Goal: Task Accomplishment & Management: Manage account settings

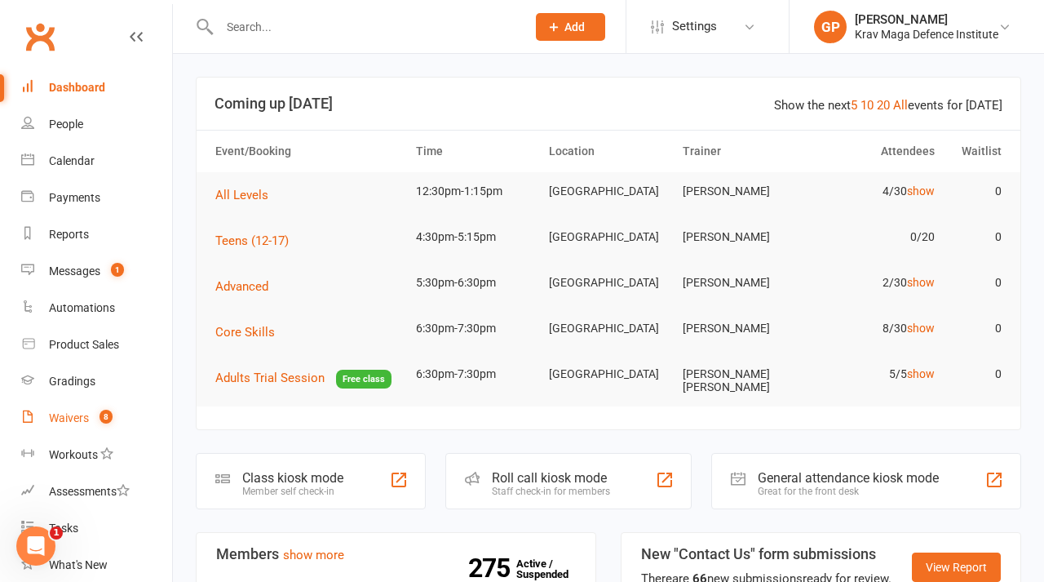
click at [109, 412] on span "8" at bounding box center [106, 417] width 13 height 14
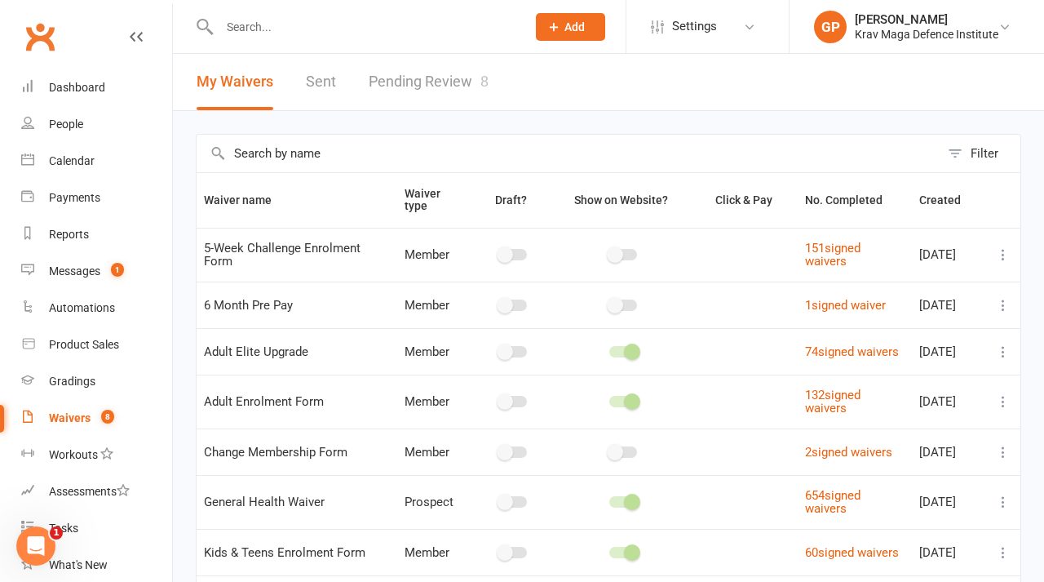
click at [403, 71] on link "Pending Review 8" at bounding box center [429, 82] width 120 height 56
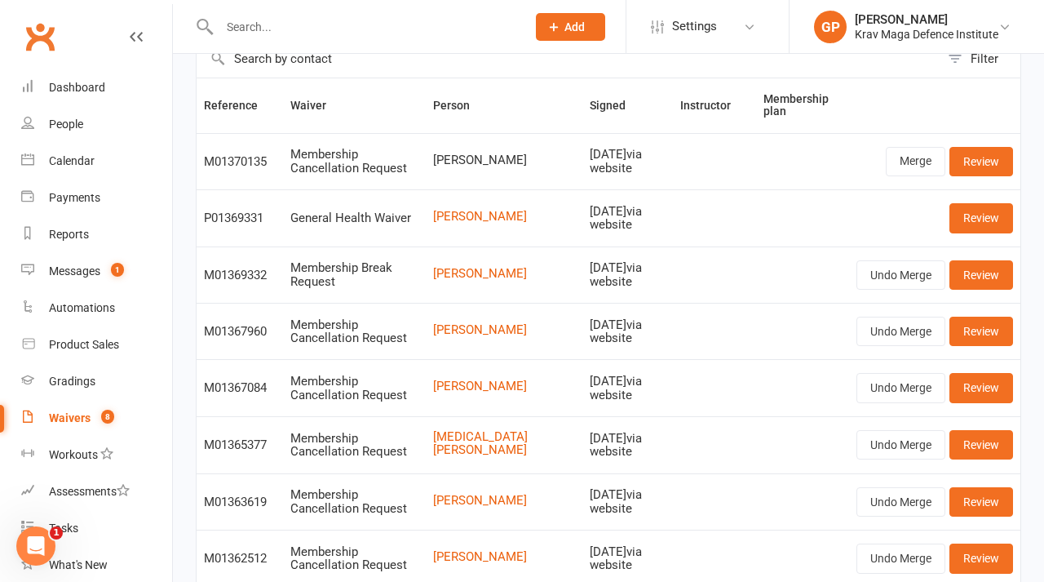
scroll to position [68, 0]
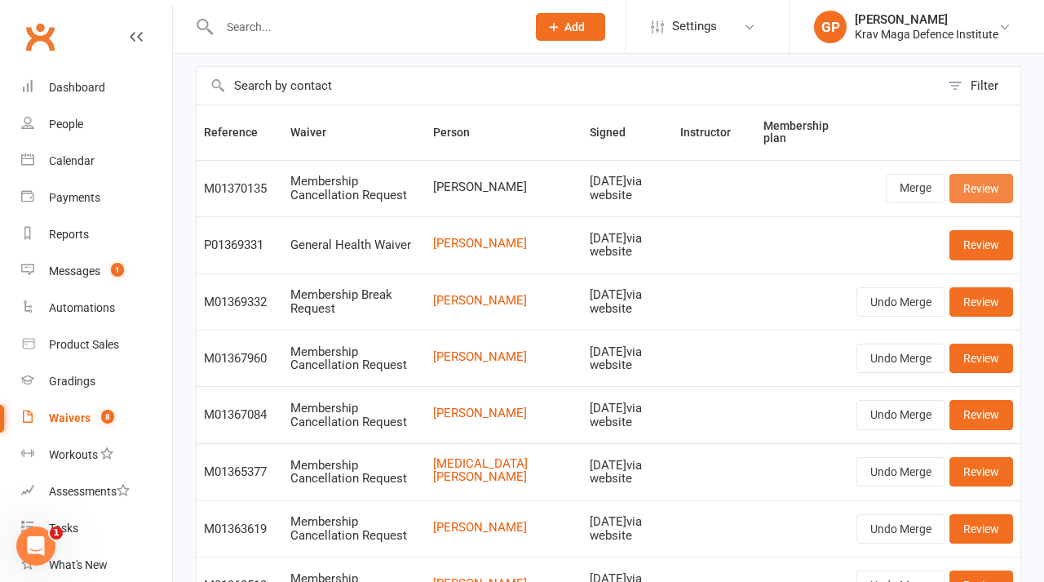
click at [985, 186] on link "Review" at bounding box center [982, 188] width 64 height 29
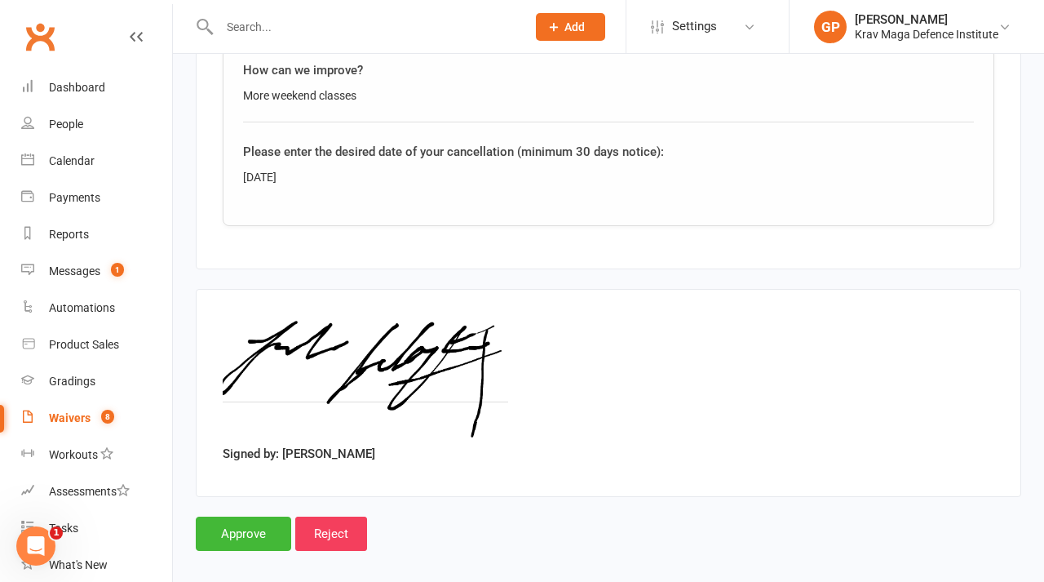
scroll to position [1314, 0]
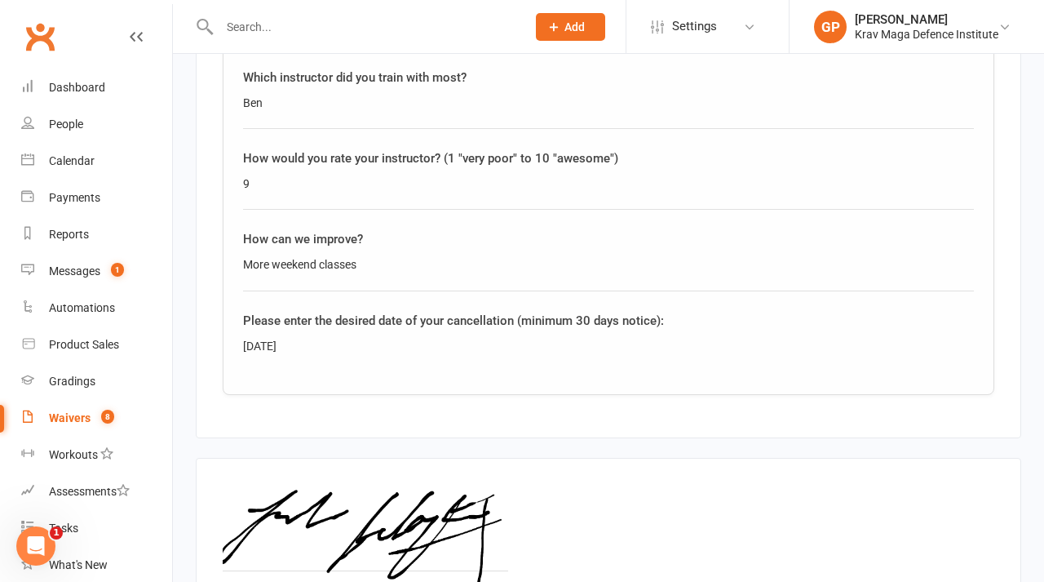
click at [549, 491] on div "Signed by: [PERSON_NAME]" at bounding box center [609, 562] width 772 height 154
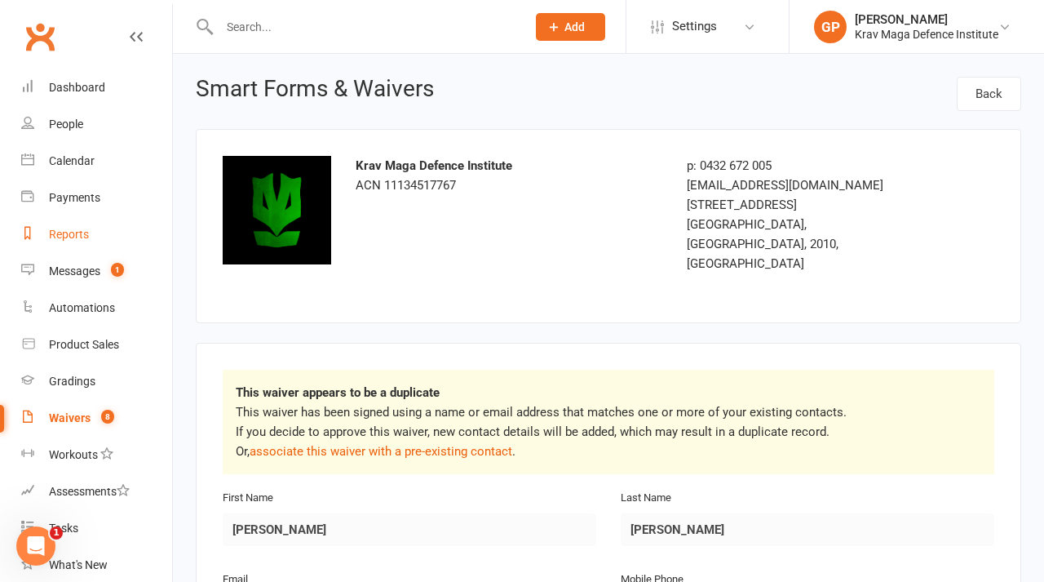
scroll to position [0, 0]
click at [73, 266] on div "Messages" at bounding box center [74, 270] width 51 height 13
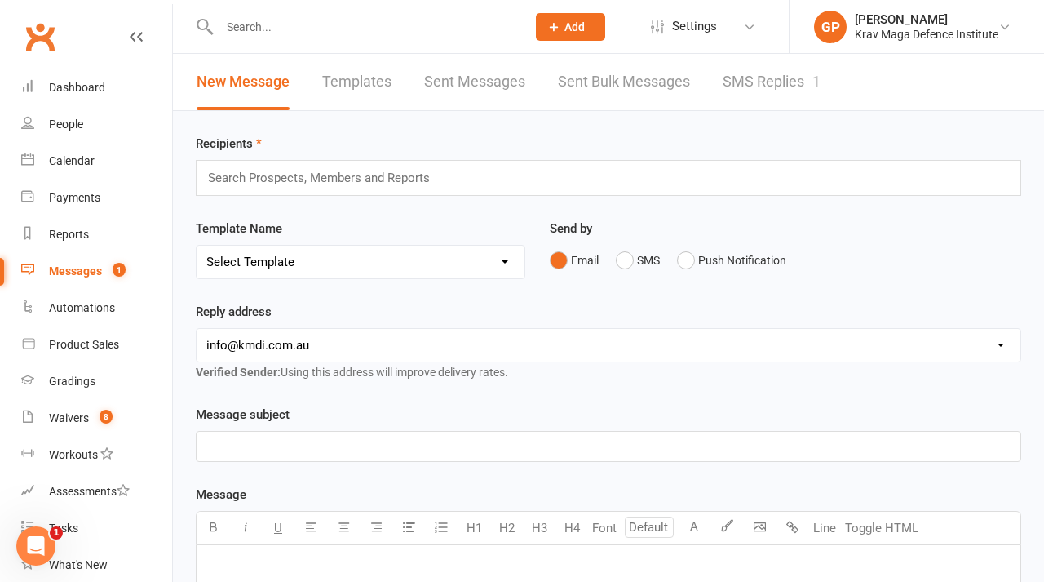
click at [774, 85] on link "SMS Replies 1" at bounding box center [772, 82] width 98 height 56
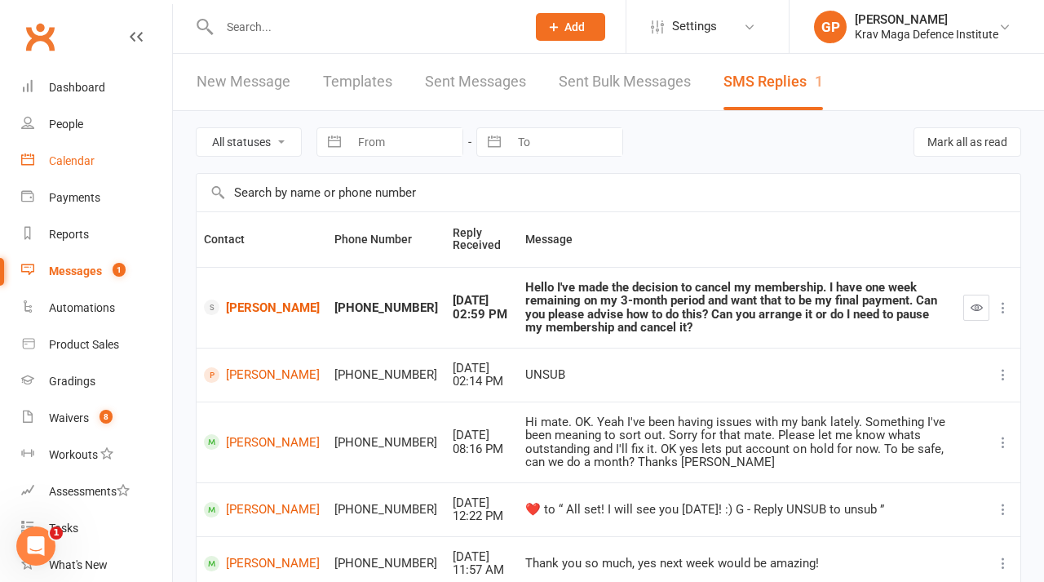
click at [73, 163] on div "Calendar" at bounding box center [72, 160] width 46 height 13
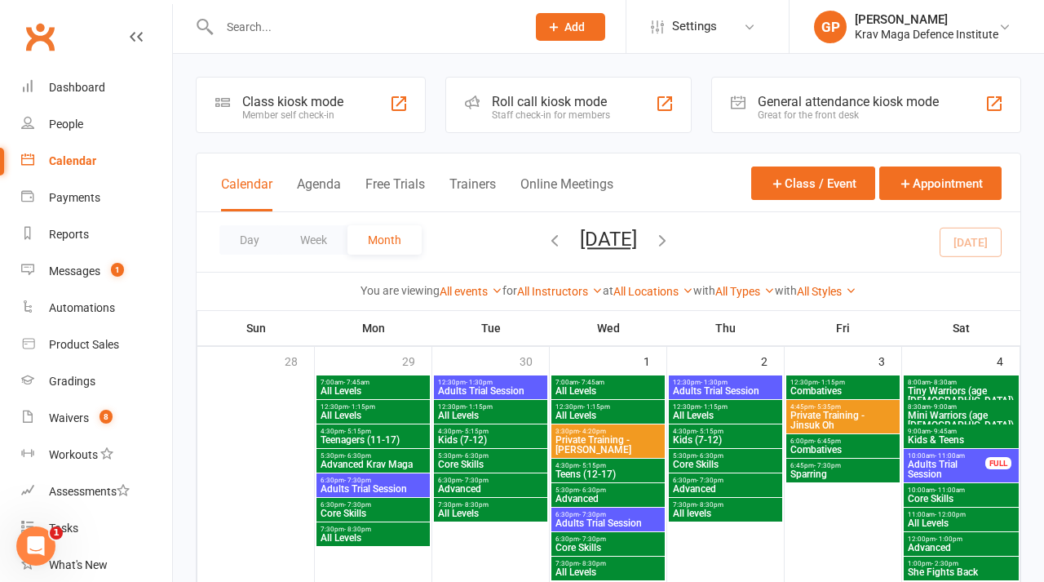
click at [623, 241] on button "[DATE]" at bounding box center [608, 239] width 57 height 23
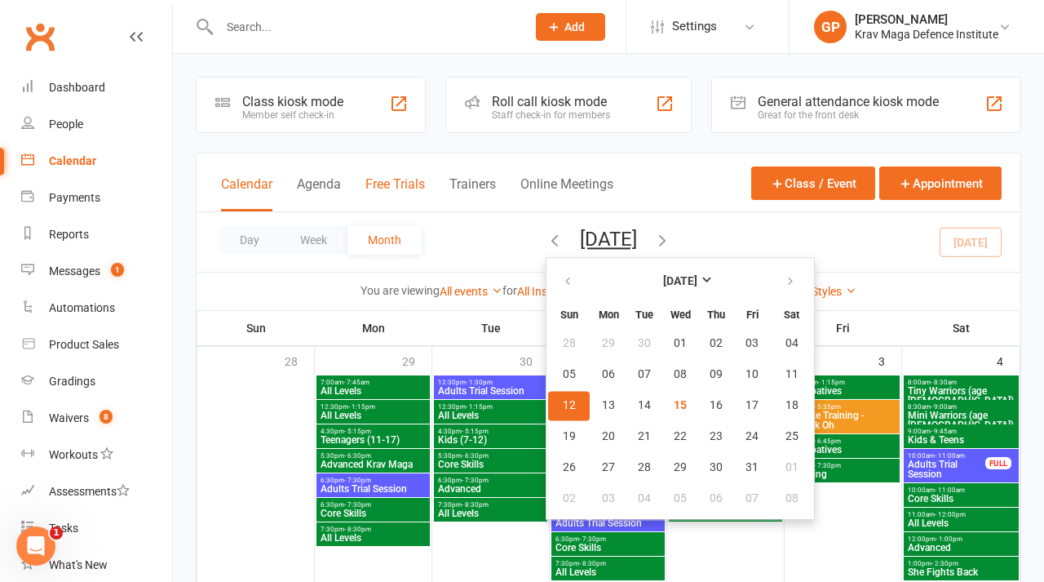
click at [401, 181] on button "Free Trials" at bounding box center [395, 193] width 60 height 35
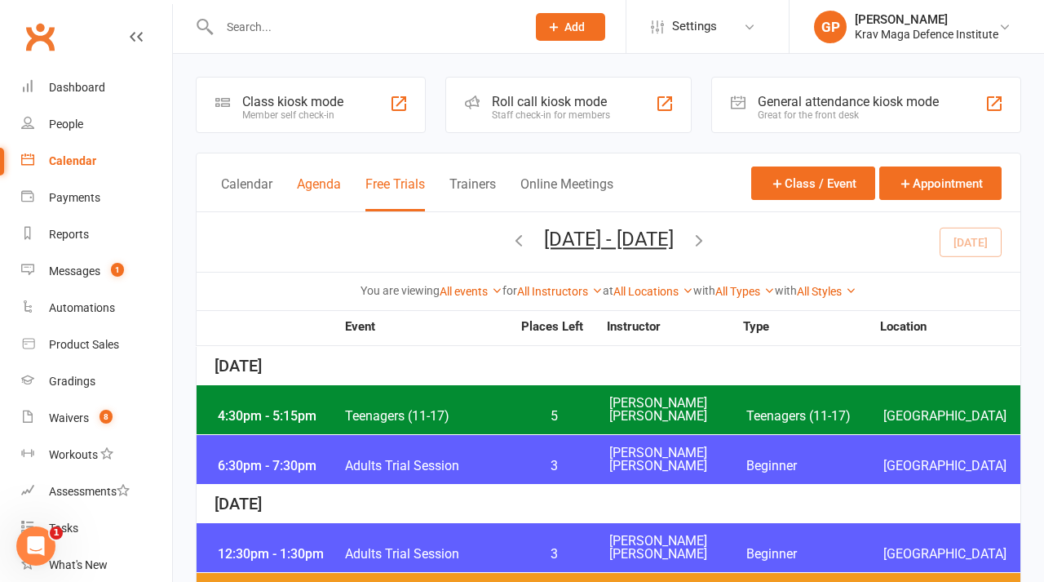
click at [303, 195] on button "Agenda" at bounding box center [319, 193] width 44 height 35
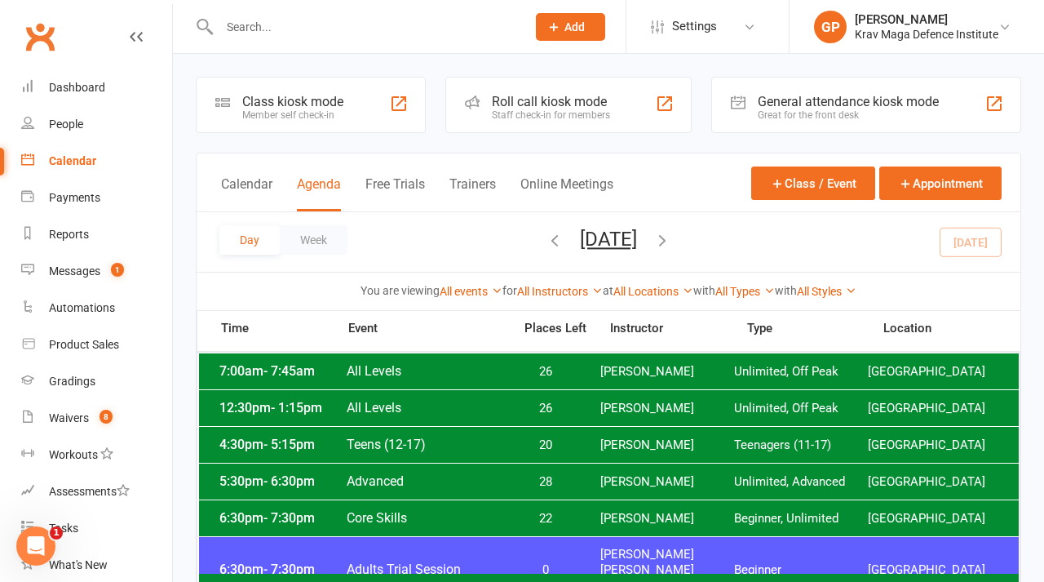
click at [604, 226] on div "Day Week [DATE] [DATE] Sun Mon Tue Wed Thu Fri Sat 28 29 30 01 02 03 04 05 06 0…" at bounding box center [609, 242] width 824 height 60
click at [597, 240] on button "[DATE]" at bounding box center [608, 239] width 57 height 23
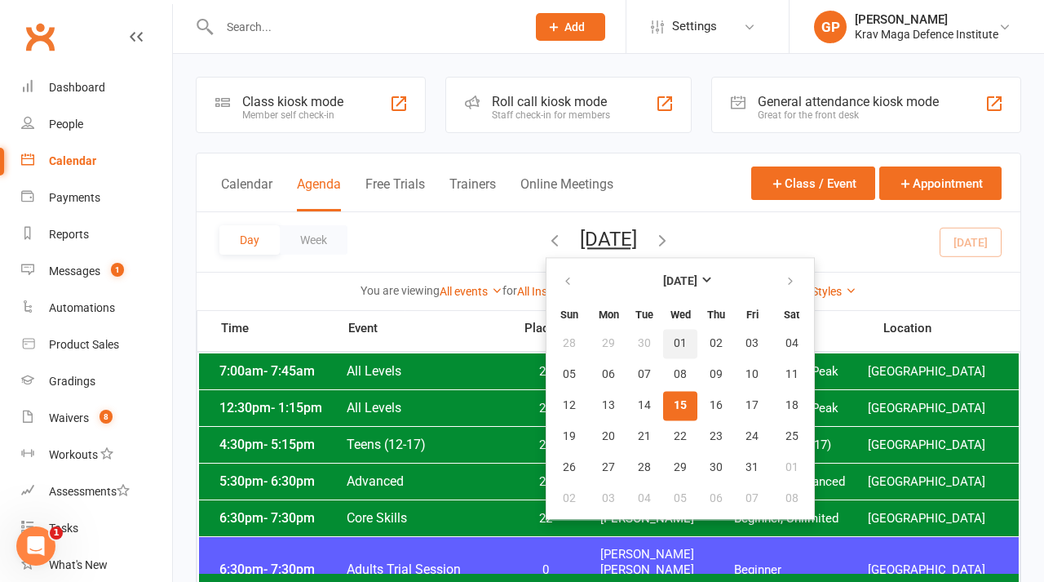
click at [674, 340] on span "01" at bounding box center [680, 343] width 13 height 13
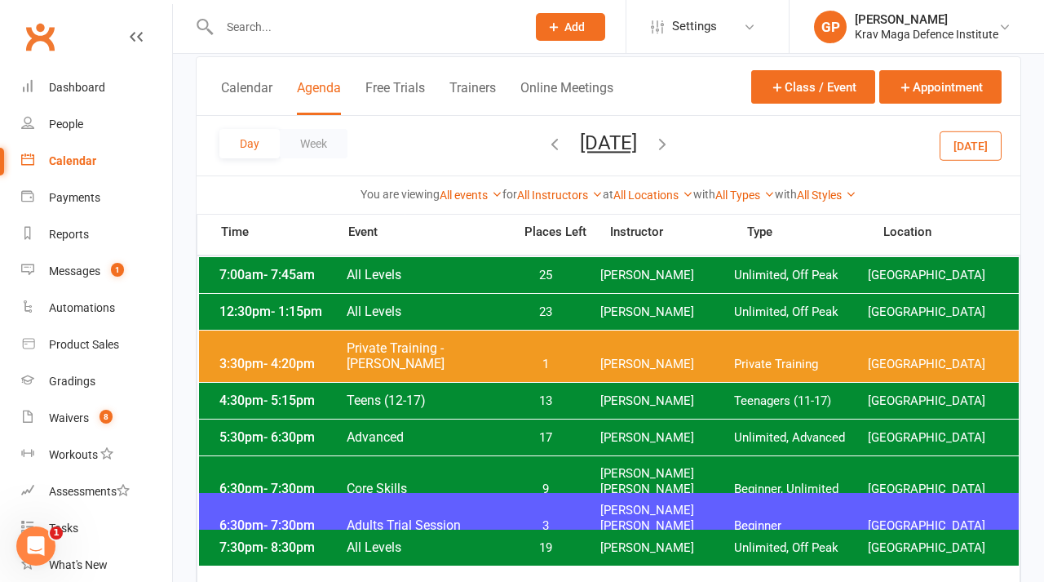
scroll to position [102, 0]
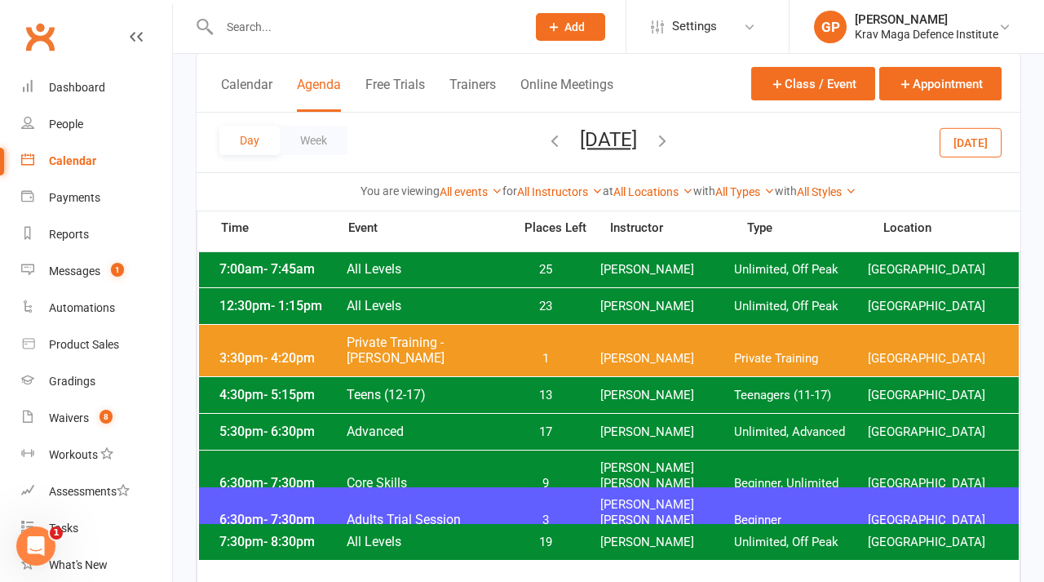
click at [574, 429] on span "17" at bounding box center [546, 431] width 86 height 15
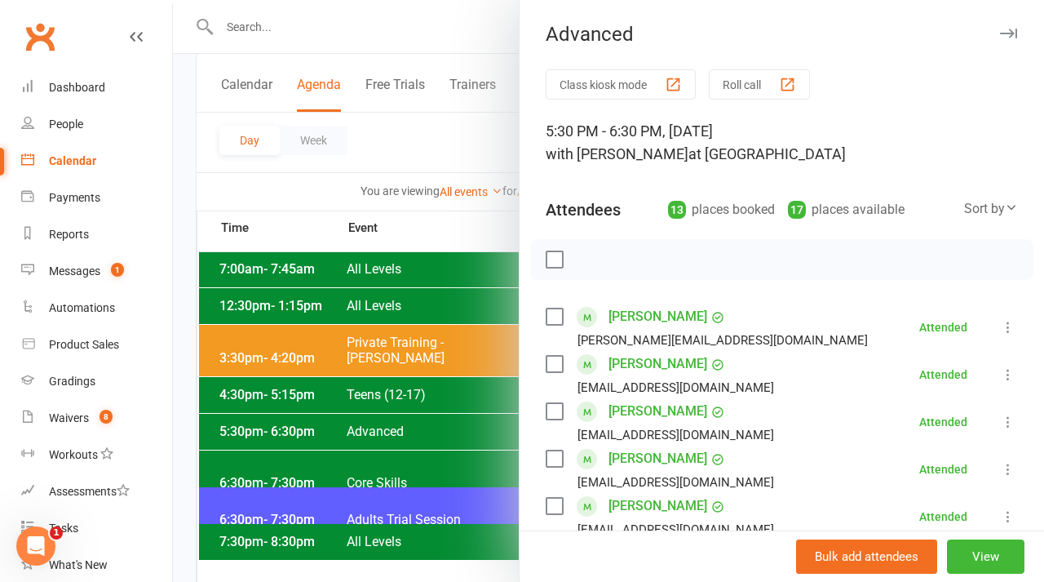
click at [328, 128] on div at bounding box center [608, 291] width 871 height 582
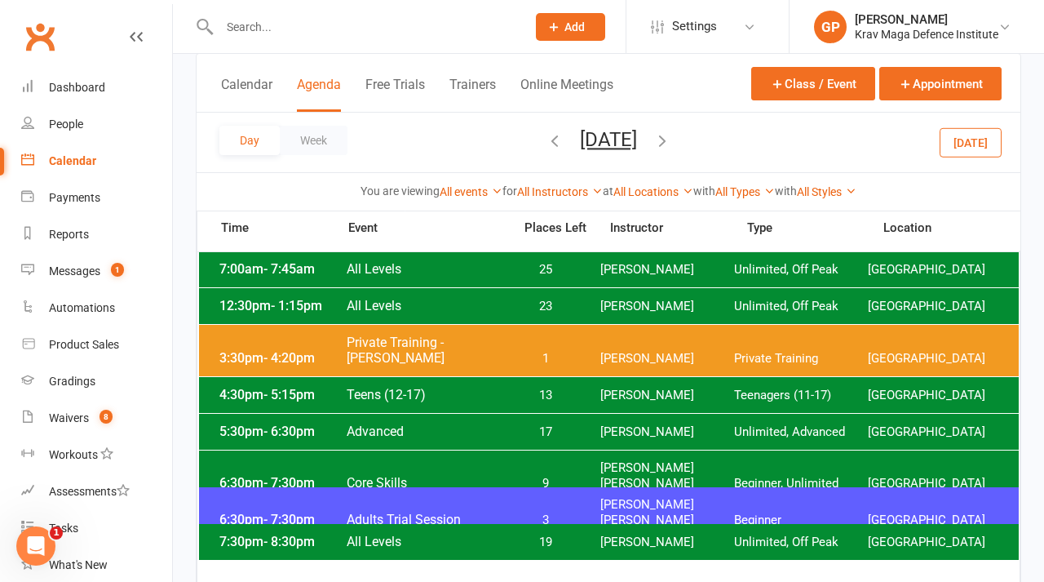
click at [671, 150] on button "button" at bounding box center [662, 142] width 18 height 29
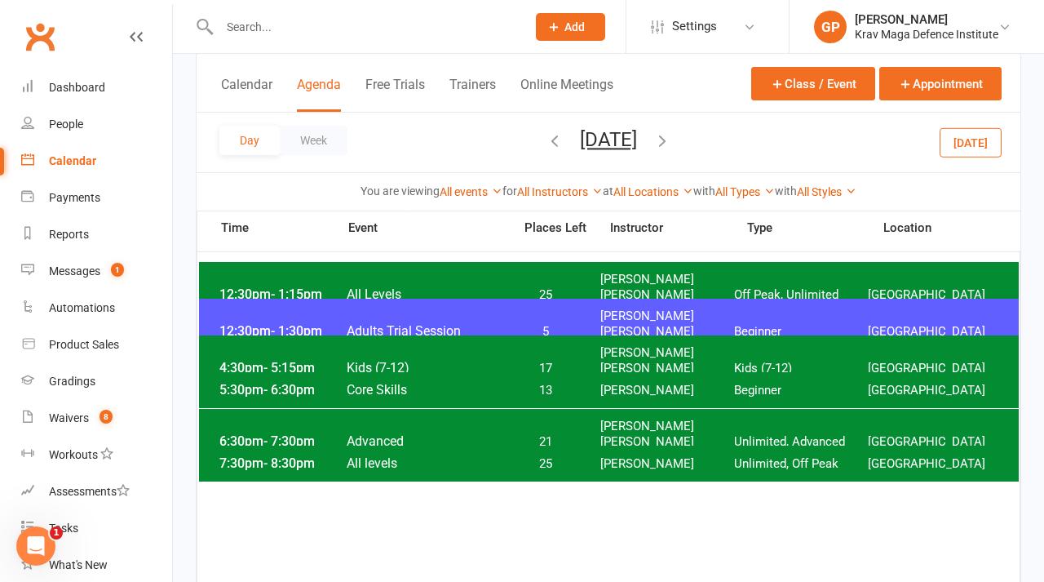
scroll to position [110, 0]
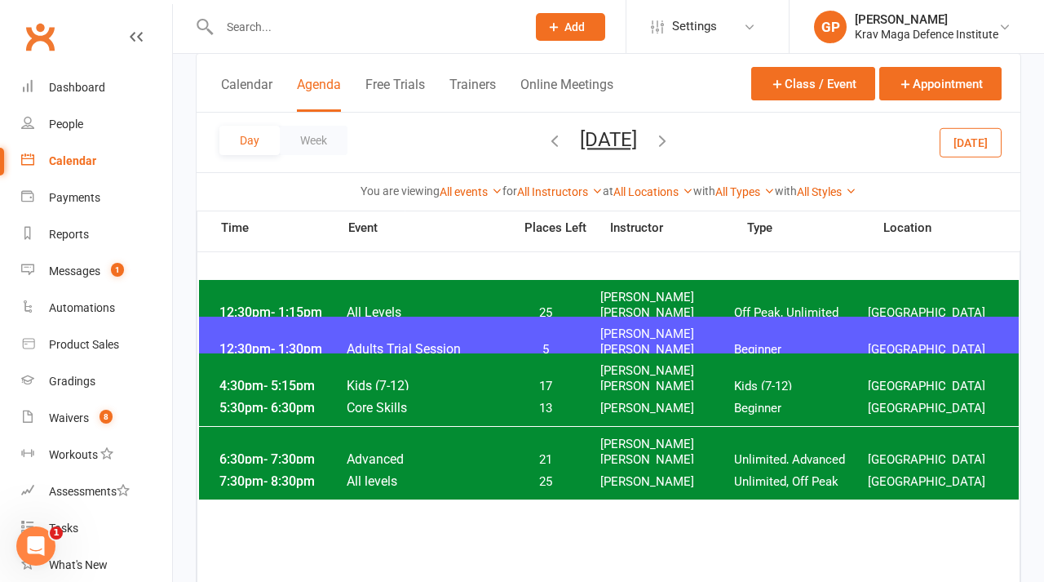
click at [671, 139] on icon "button" at bounding box center [662, 140] width 18 height 18
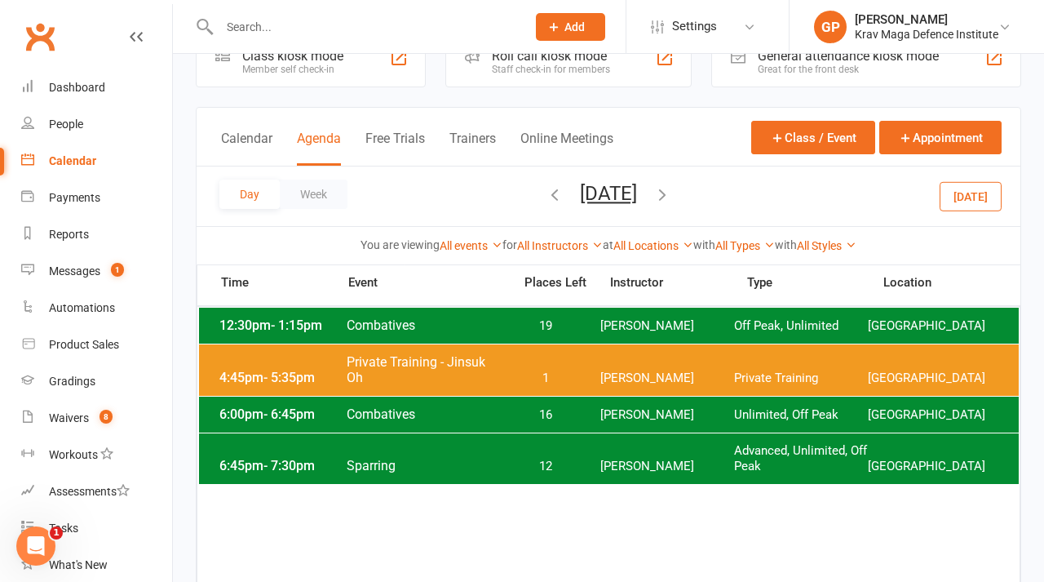
scroll to position [44, 0]
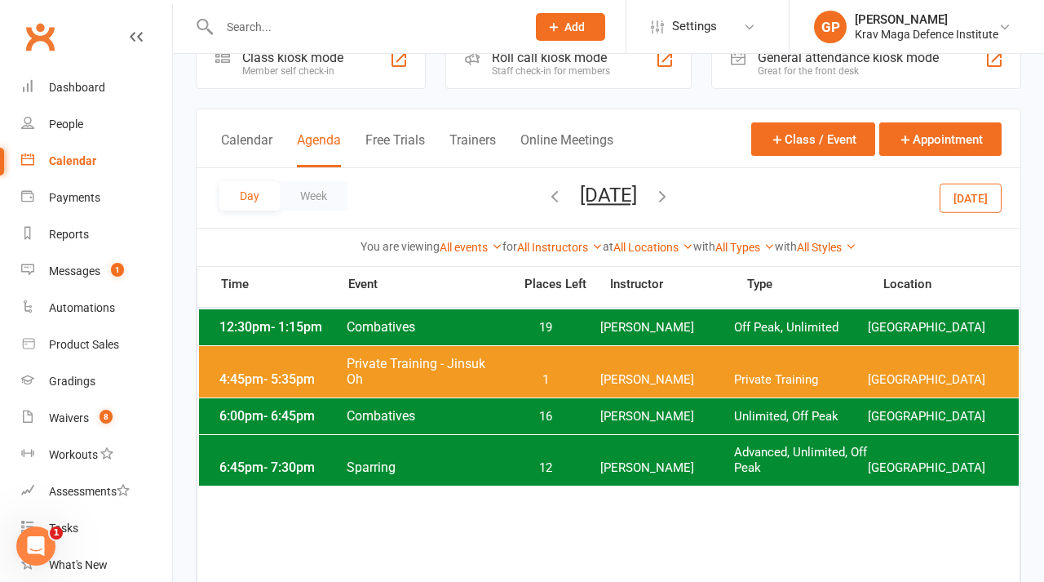
click at [671, 200] on icon "button" at bounding box center [662, 196] width 18 height 18
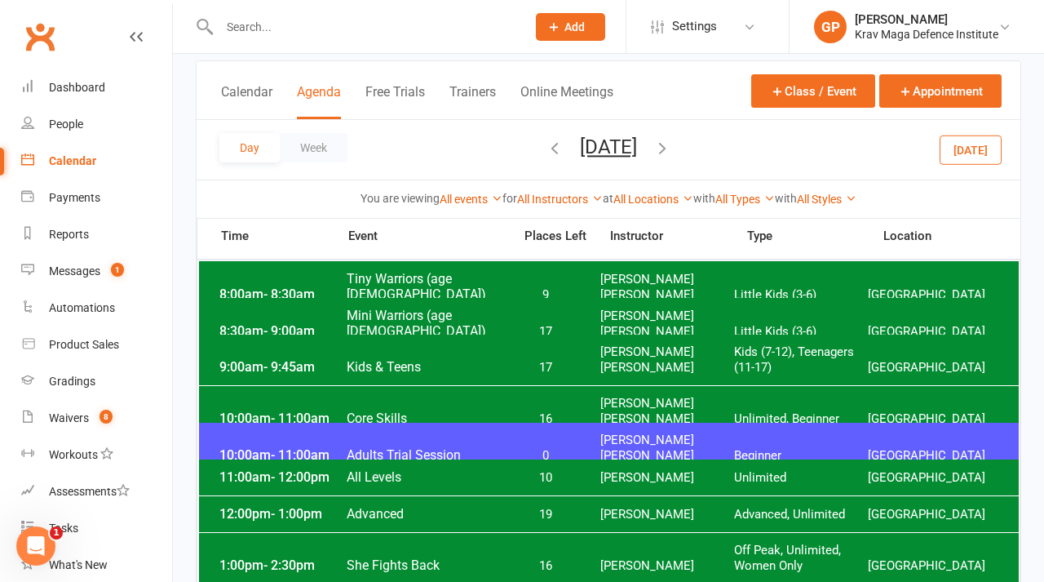
scroll to position [98, 0]
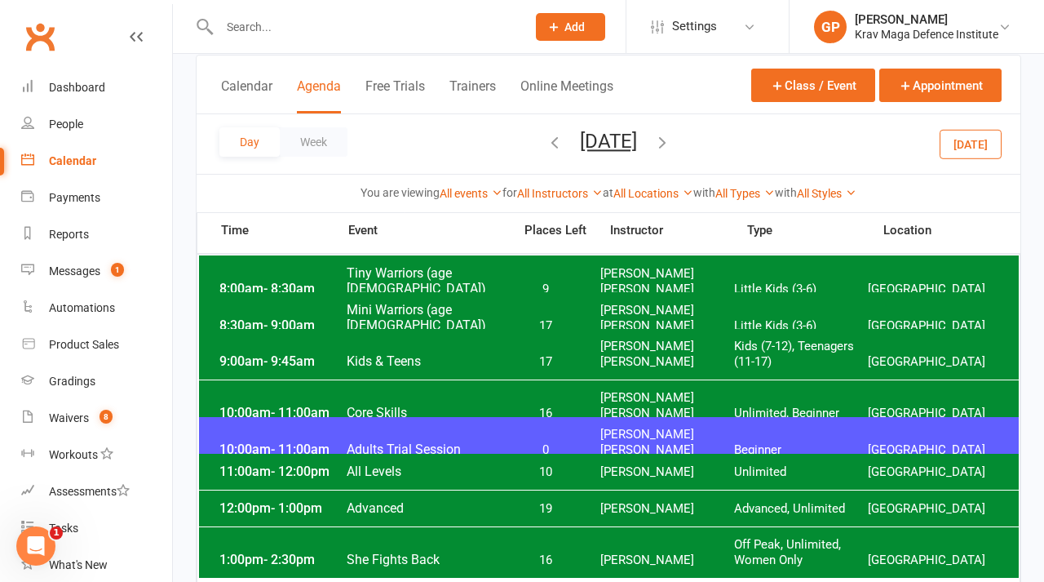
click at [671, 143] on icon "button" at bounding box center [662, 142] width 18 height 18
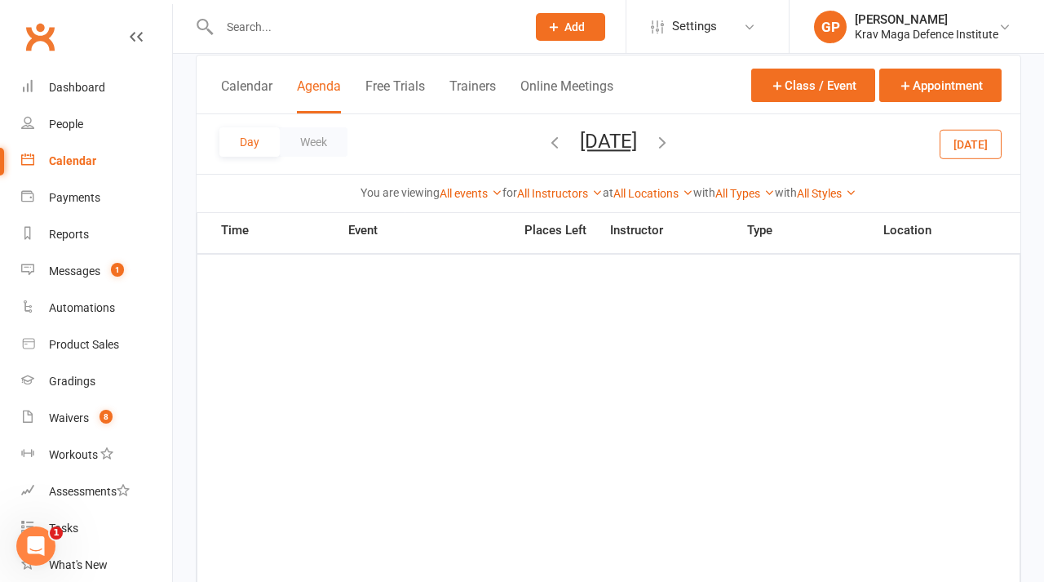
click at [671, 143] on icon "button" at bounding box center [662, 142] width 18 height 18
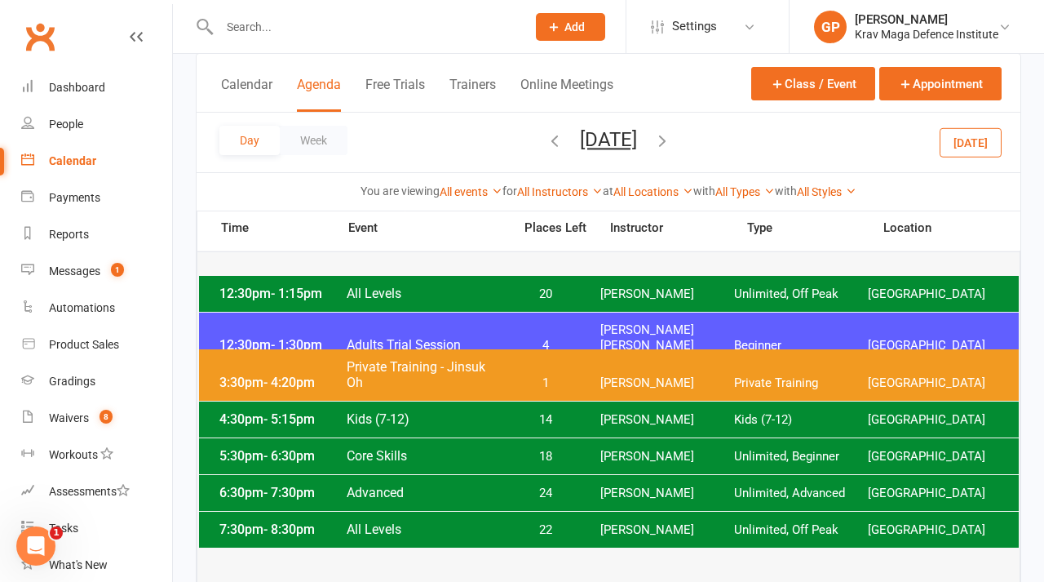
scroll to position [104, 0]
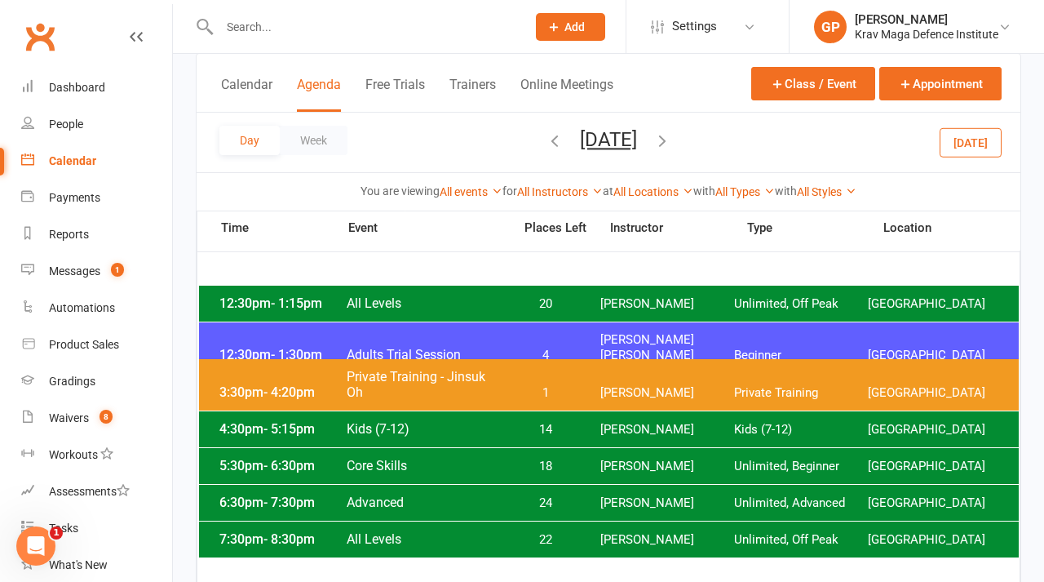
click at [671, 136] on icon "button" at bounding box center [662, 140] width 18 height 18
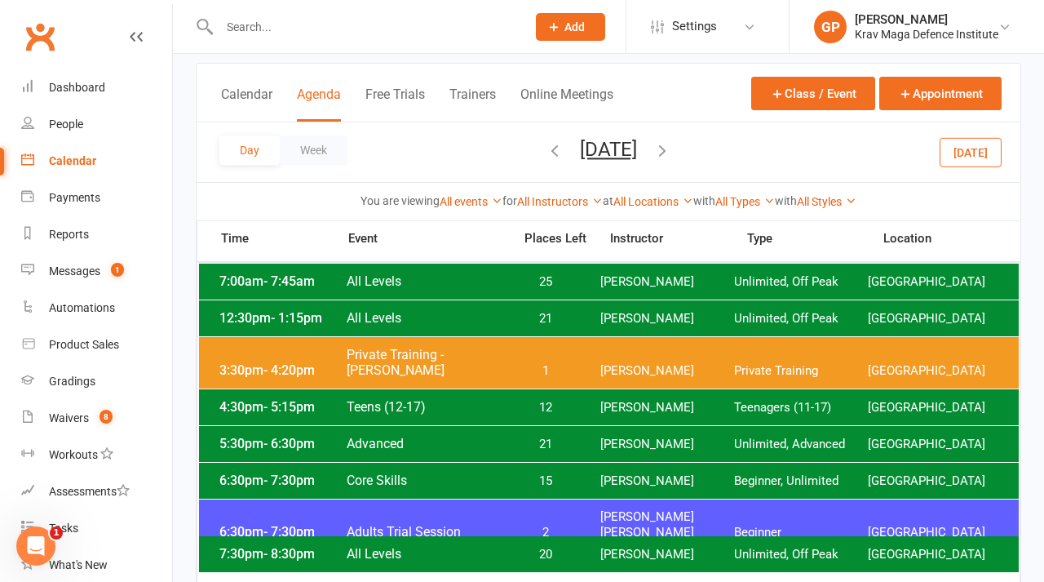
scroll to position [85, 0]
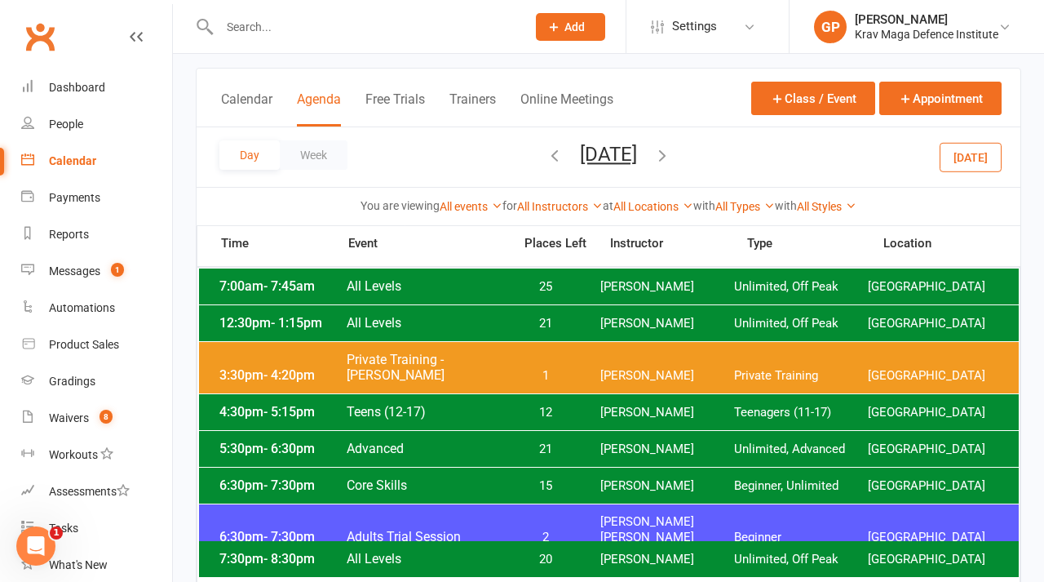
click at [671, 159] on icon "button" at bounding box center [662, 155] width 18 height 18
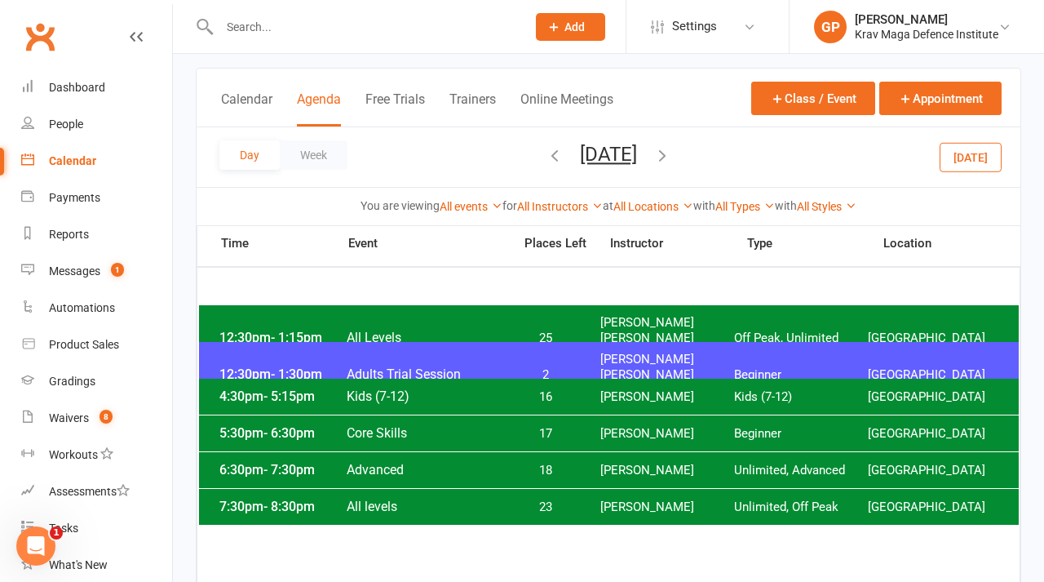
click at [671, 163] on icon "button" at bounding box center [662, 155] width 18 height 18
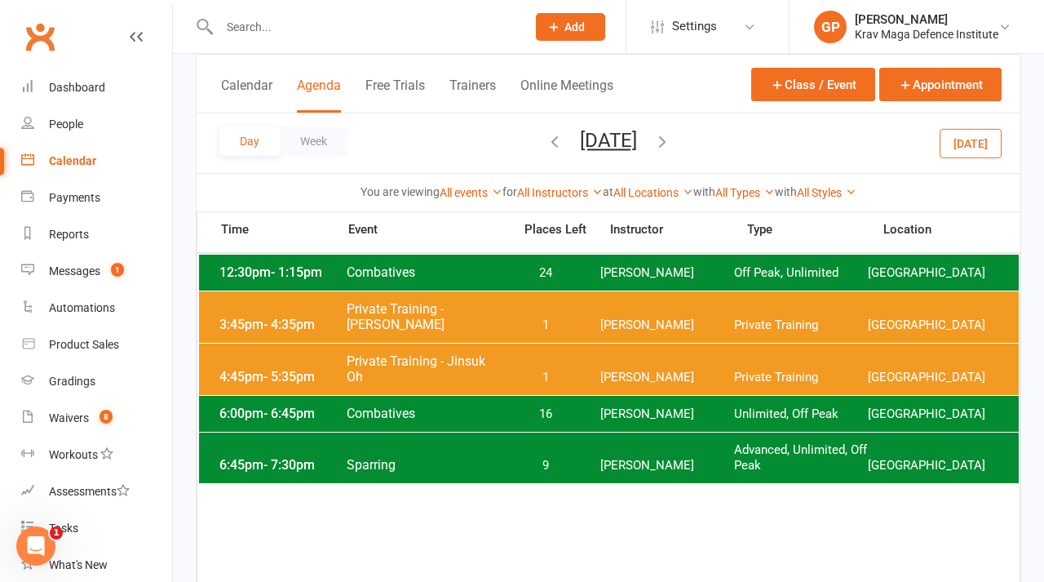
scroll to position [98, 0]
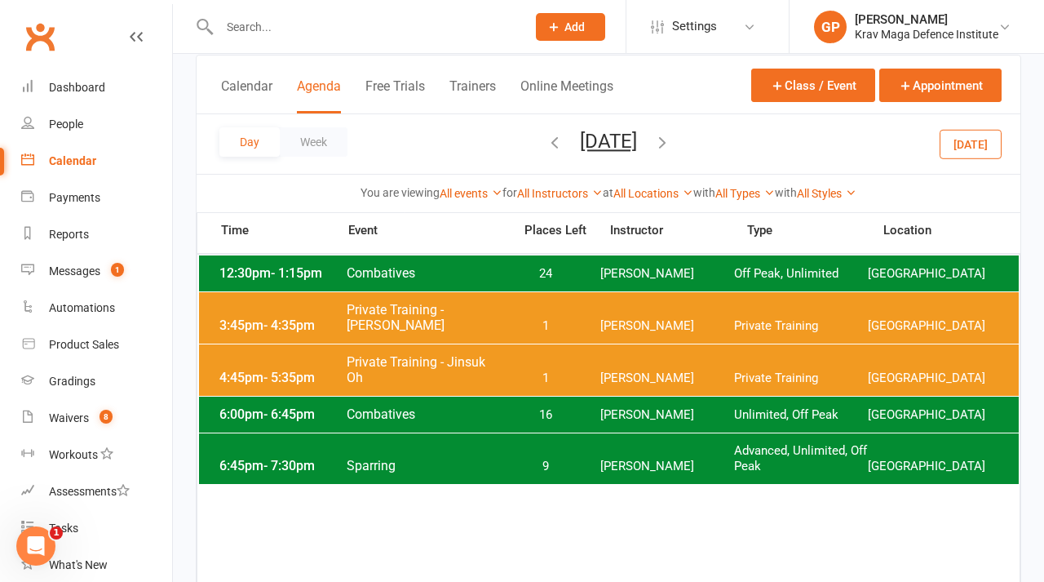
click at [671, 141] on icon "button" at bounding box center [662, 142] width 18 height 18
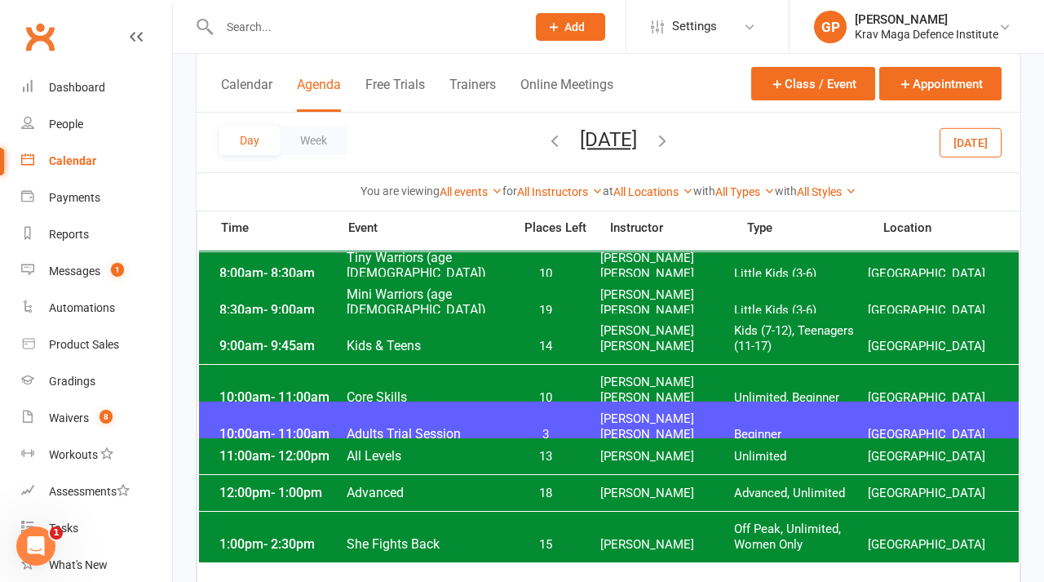
scroll to position [107, 0]
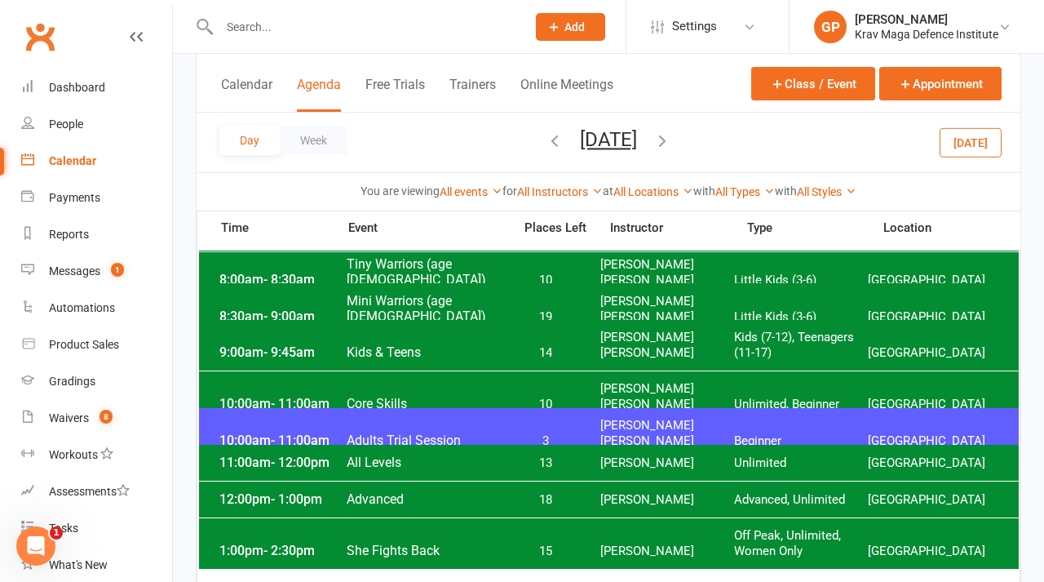
click at [671, 142] on icon "button" at bounding box center [662, 140] width 18 height 18
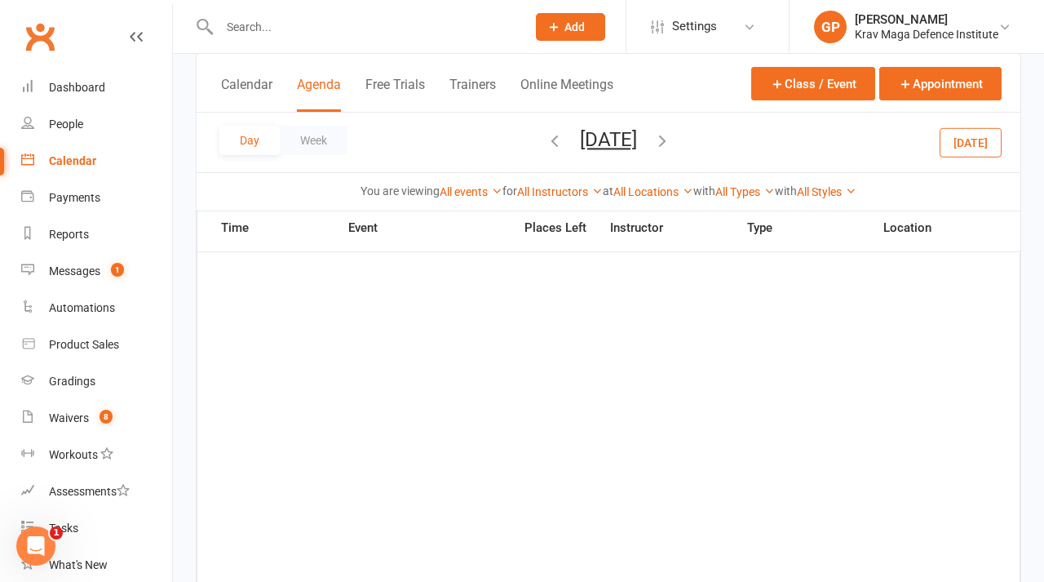
click at [671, 142] on icon "button" at bounding box center [662, 140] width 18 height 18
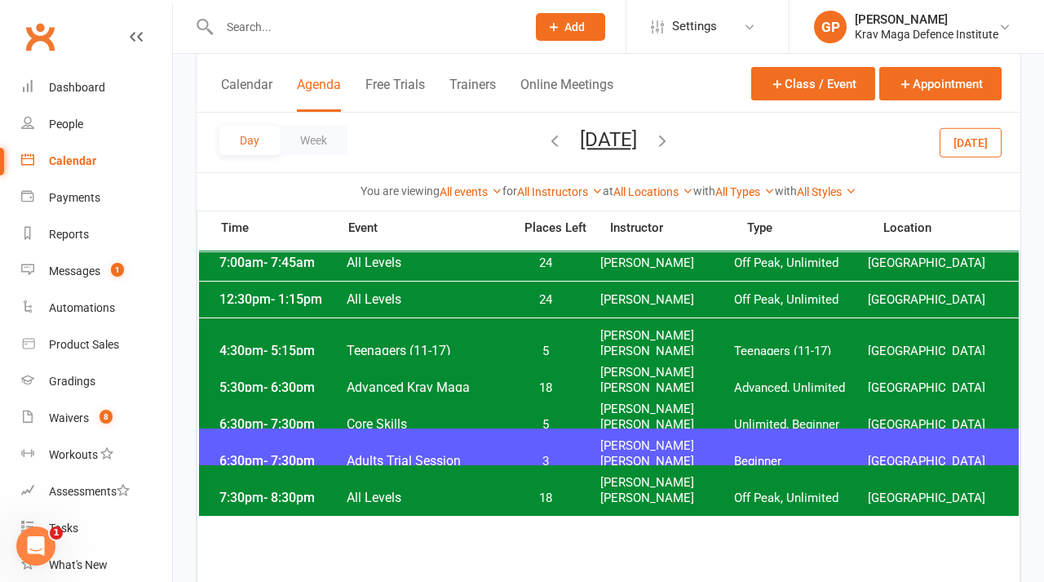
scroll to position [111, 0]
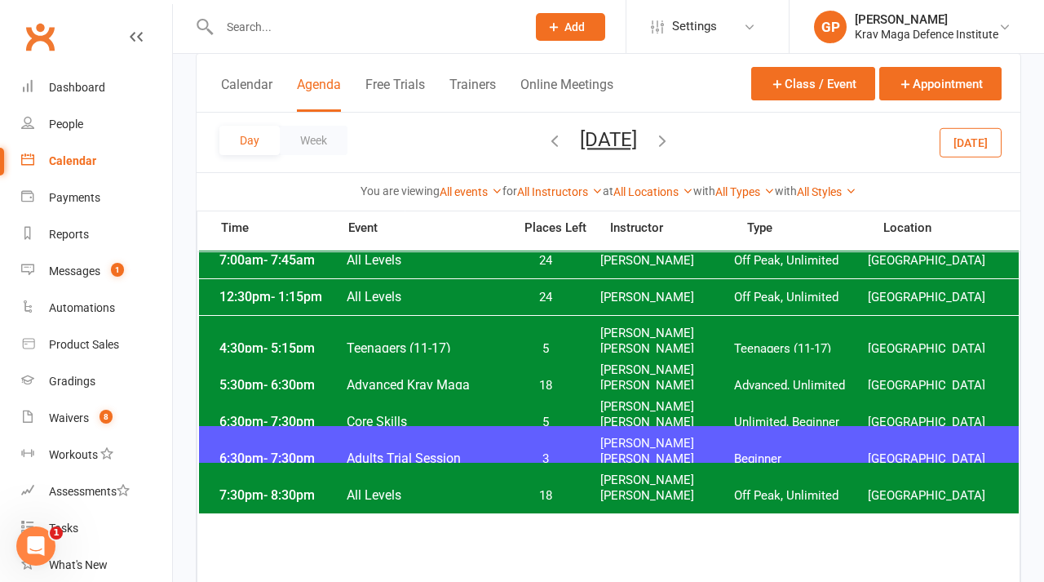
click at [671, 146] on icon "button" at bounding box center [662, 140] width 18 height 18
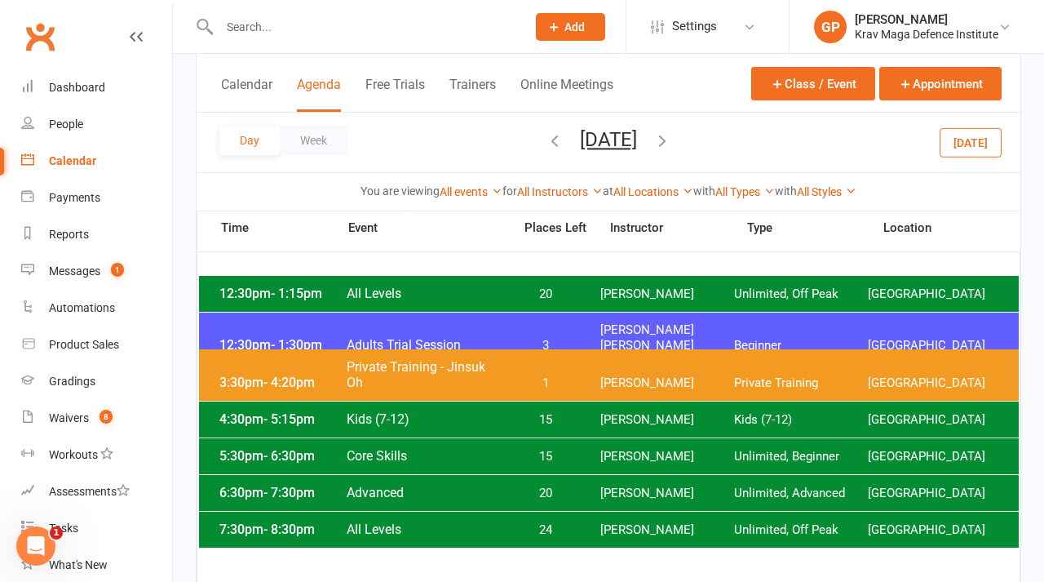
scroll to position [122, 0]
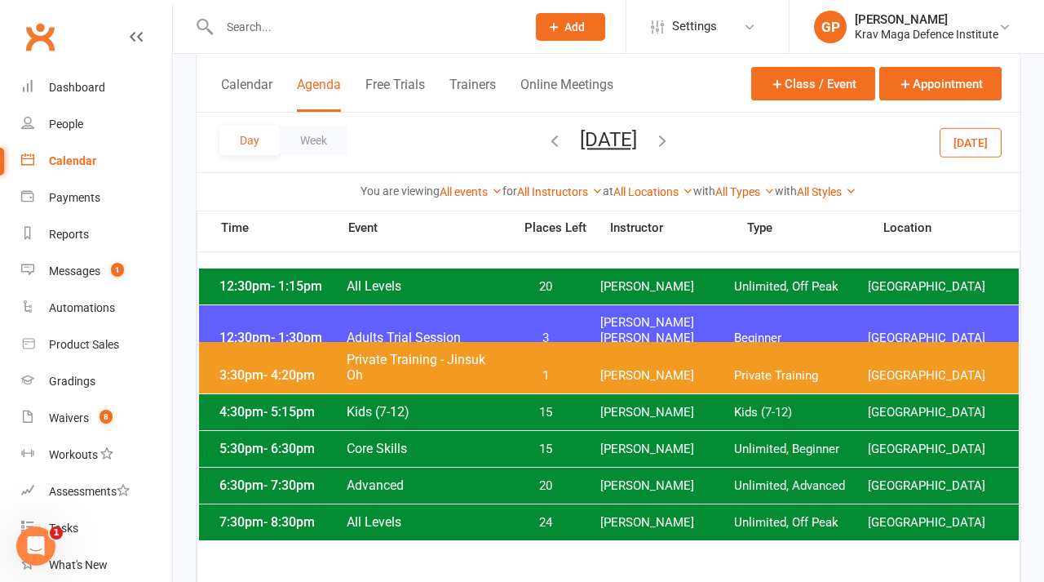
click at [671, 142] on icon "button" at bounding box center [662, 140] width 18 height 18
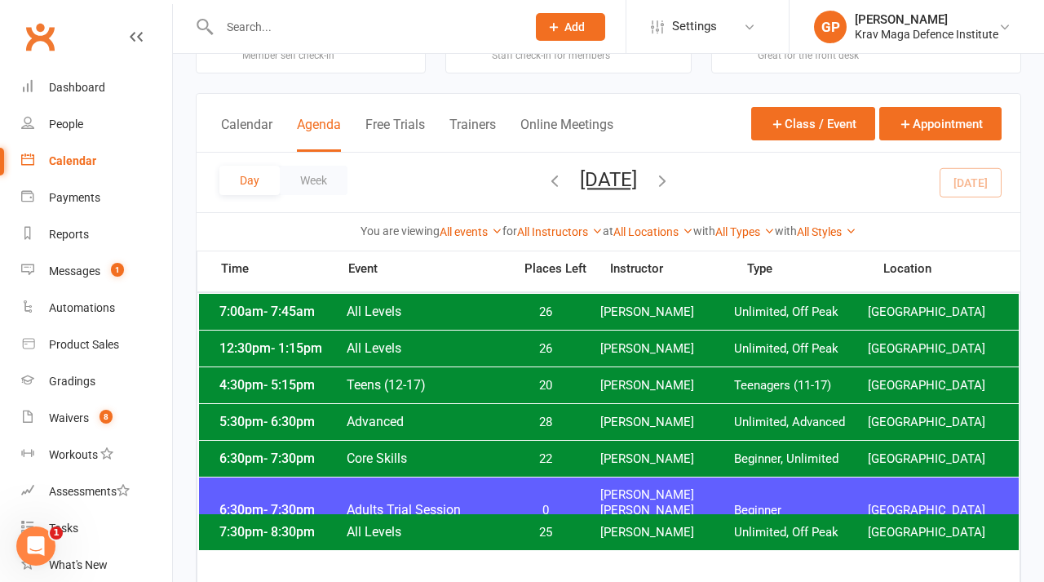
scroll to position [71, 0]
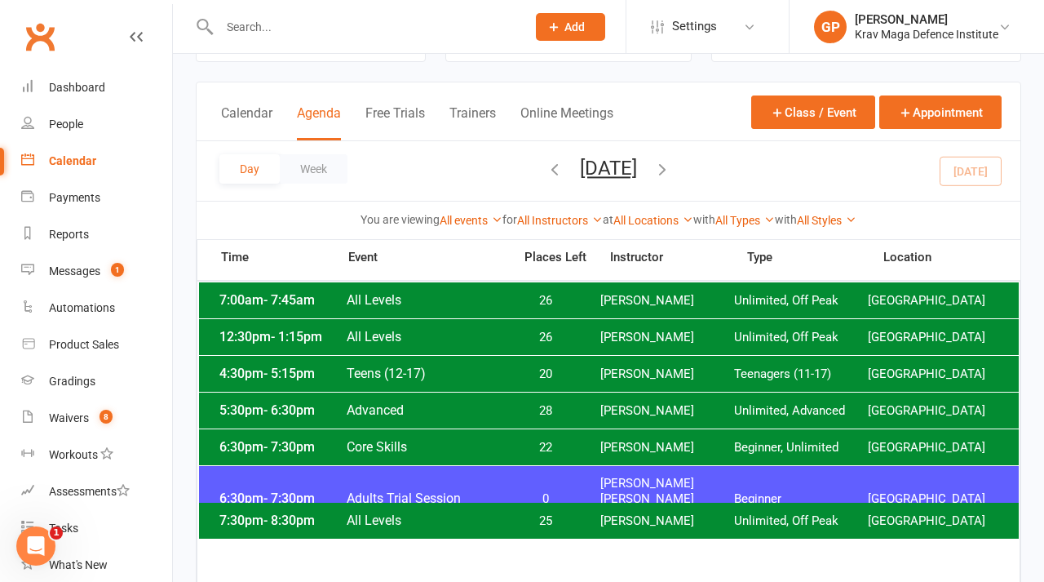
click at [634, 448] on span "[PERSON_NAME]" at bounding box center [667, 447] width 134 height 15
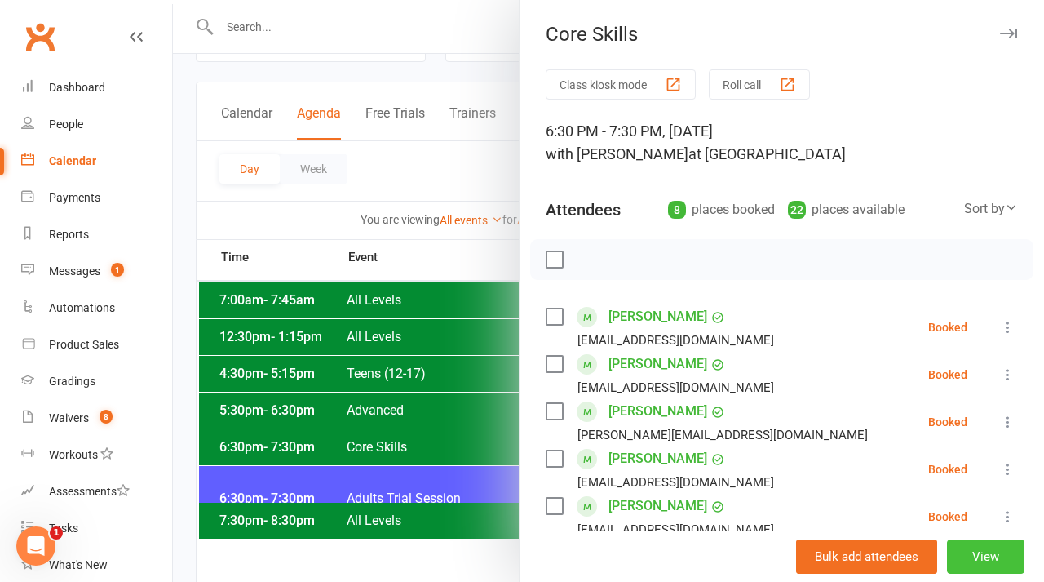
click at [975, 558] on button "View" at bounding box center [985, 556] width 77 height 34
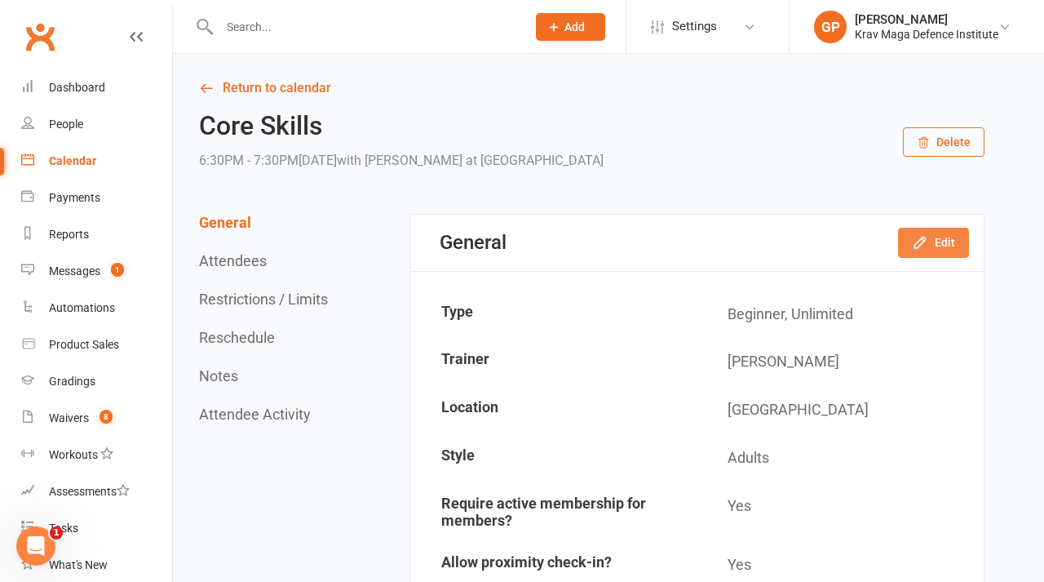
click at [939, 246] on button "Edit" at bounding box center [933, 242] width 71 height 29
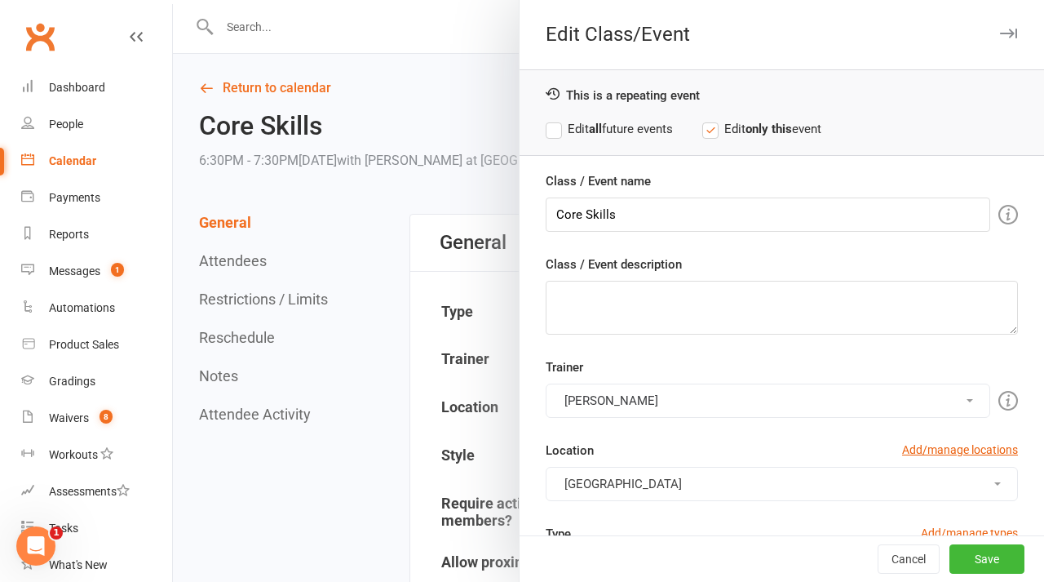
scroll to position [60, 0]
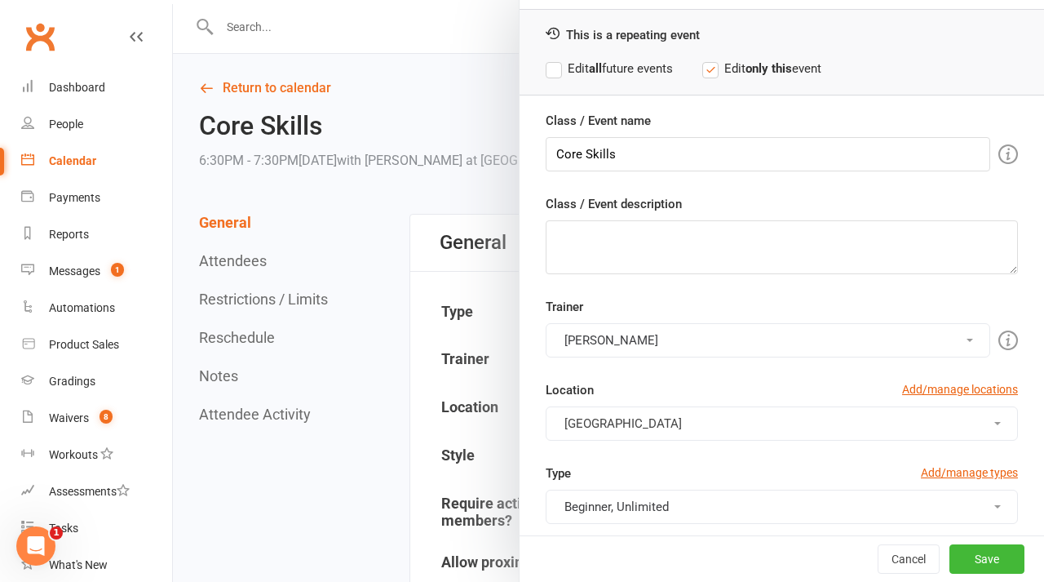
click at [610, 333] on button "[PERSON_NAME]" at bounding box center [768, 340] width 445 height 34
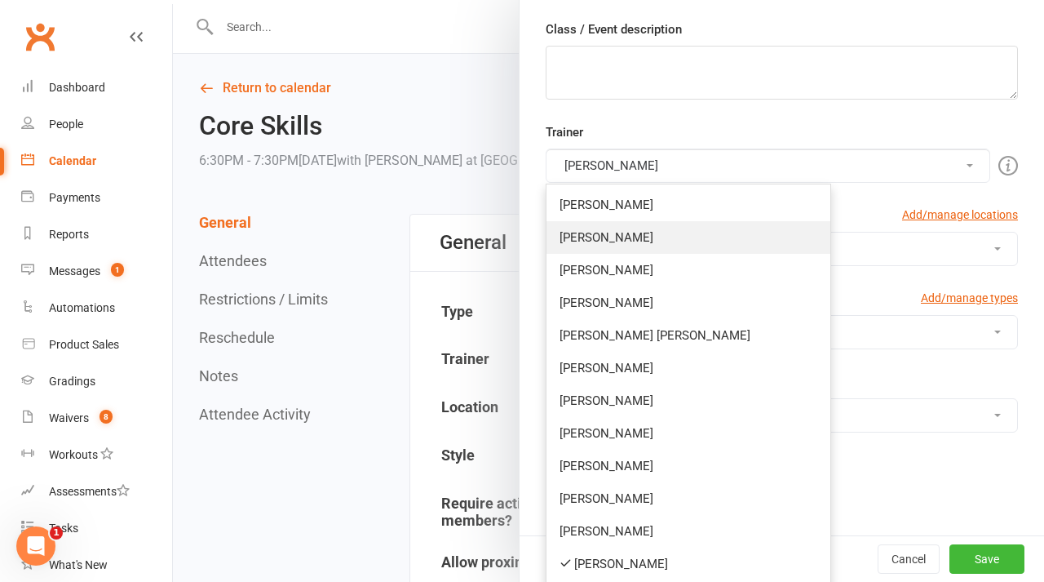
scroll to position [318, 0]
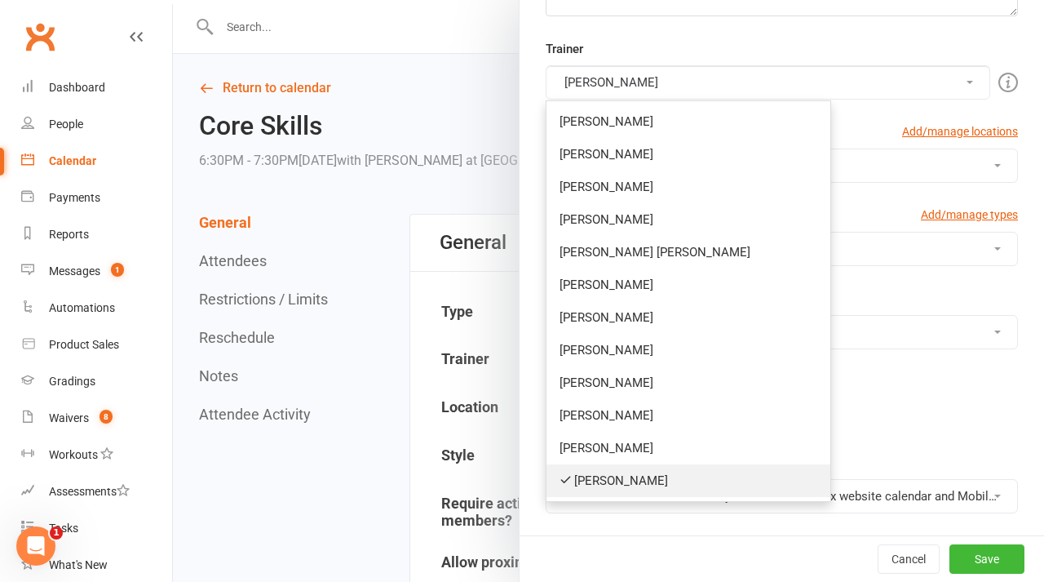
click at [613, 472] on link "[PERSON_NAME]" at bounding box center [689, 480] width 284 height 33
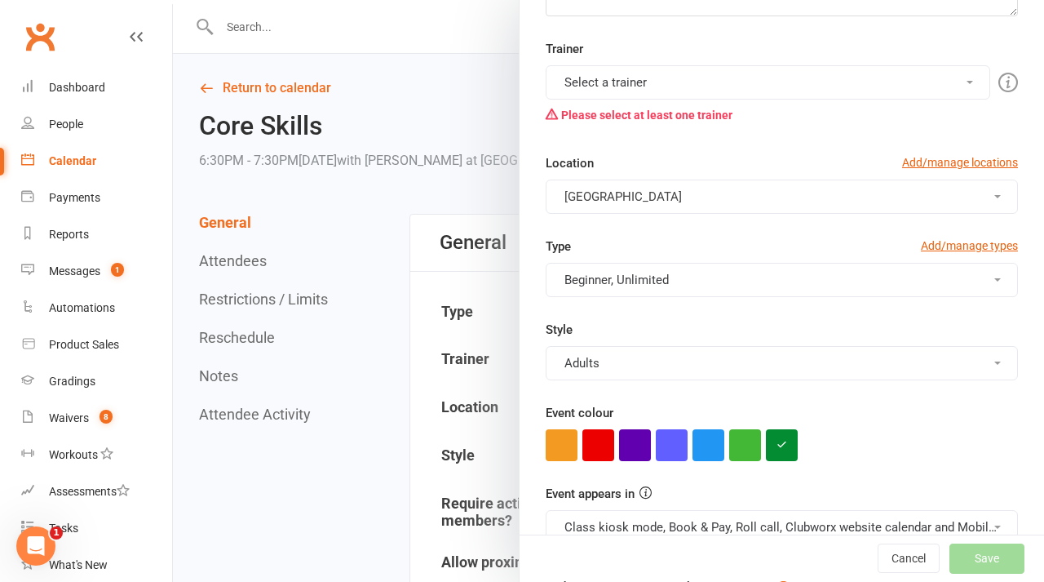
scroll to position [281, 0]
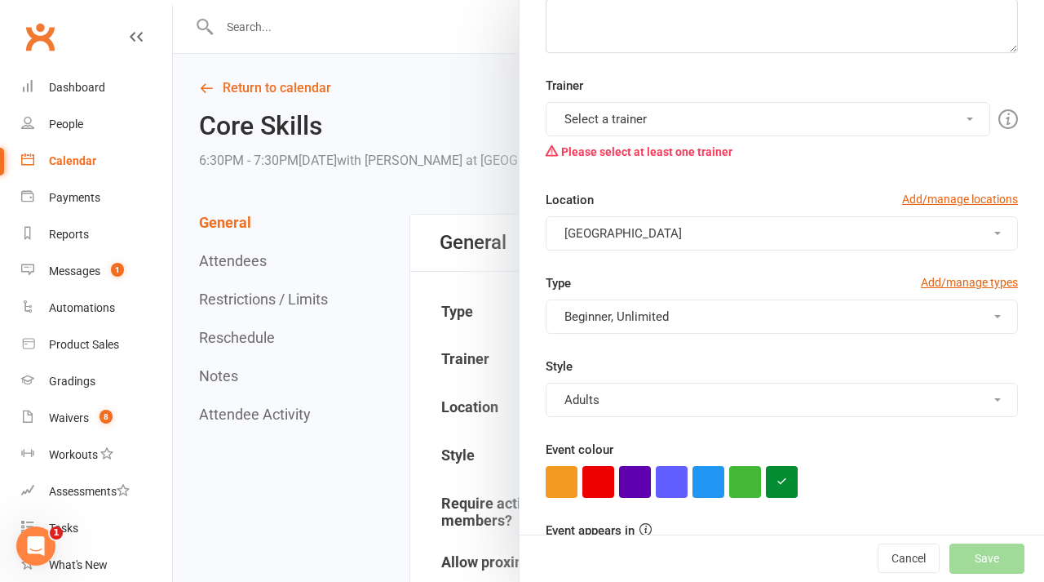
click at [646, 131] on button "Select a trainer" at bounding box center [768, 119] width 445 height 34
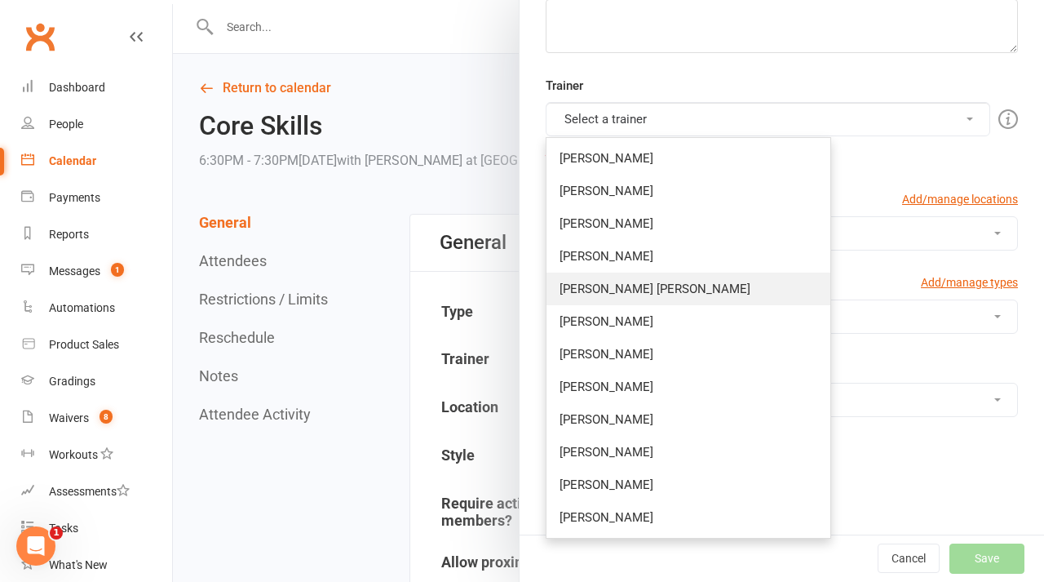
click at [647, 288] on link "[PERSON_NAME] [PERSON_NAME]" at bounding box center [689, 288] width 284 height 33
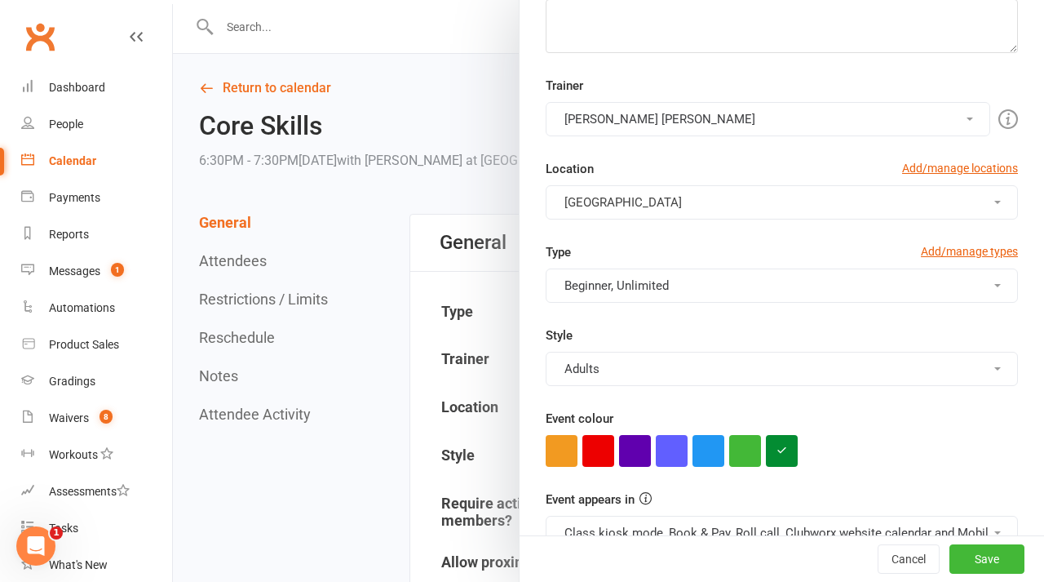
scroll to position [296, 0]
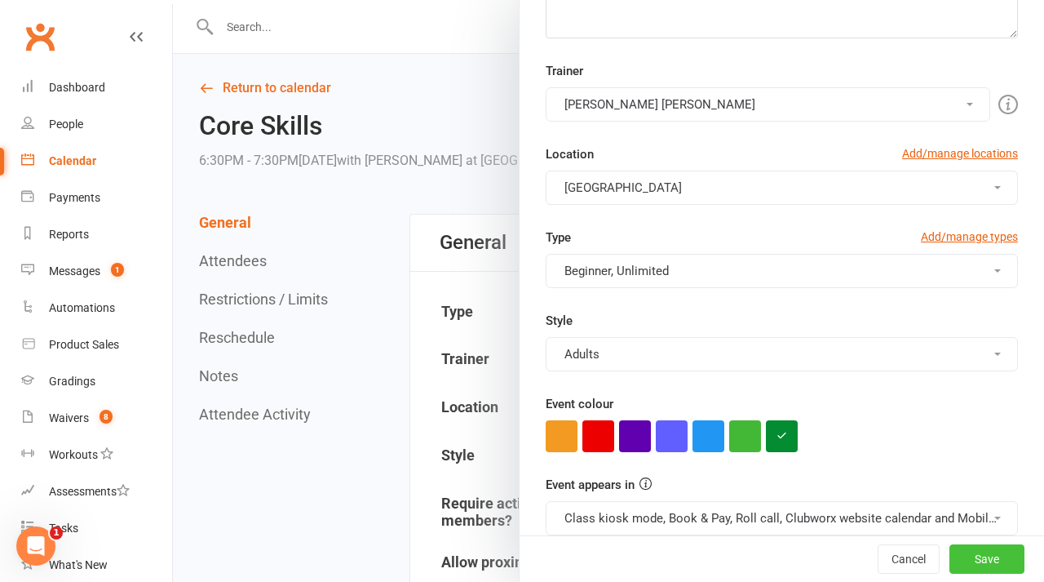
click at [986, 559] on button "Save" at bounding box center [987, 558] width 75 height 29
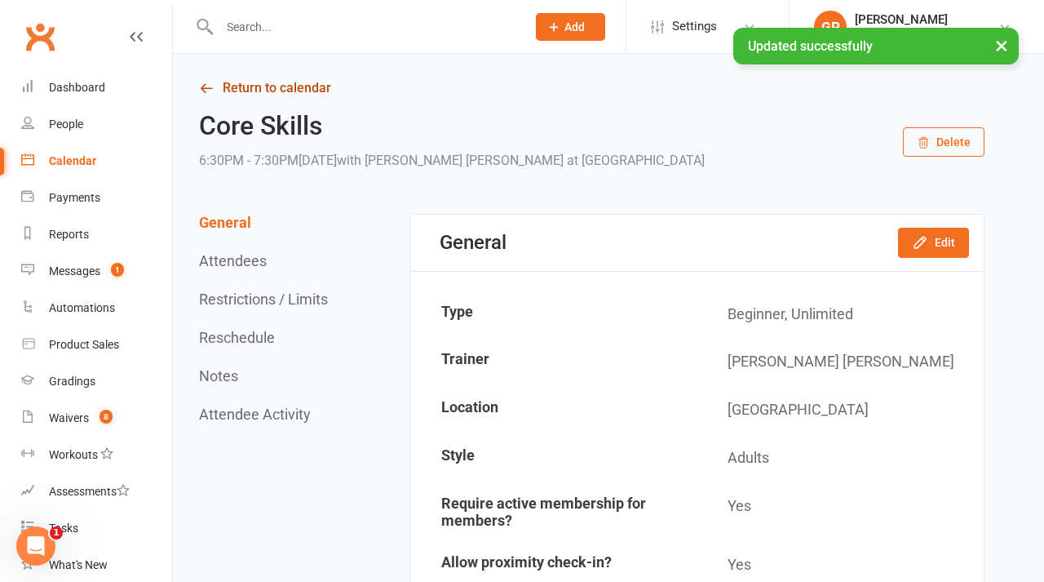
click at [228, 88] on link "Return to calendar" at bounding box center [592, 88] width 786 height 23
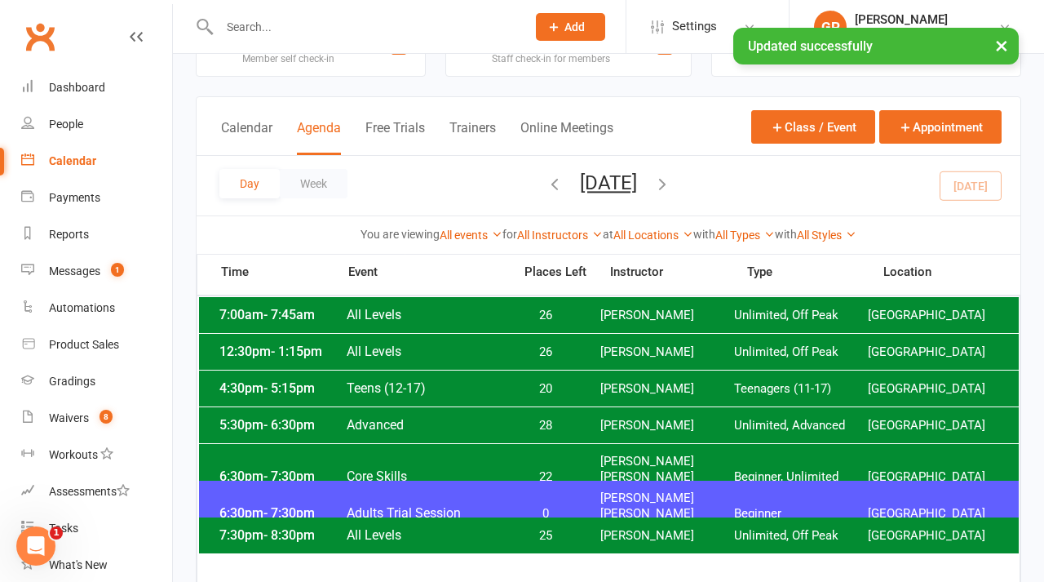
scroll to position [83, 0]
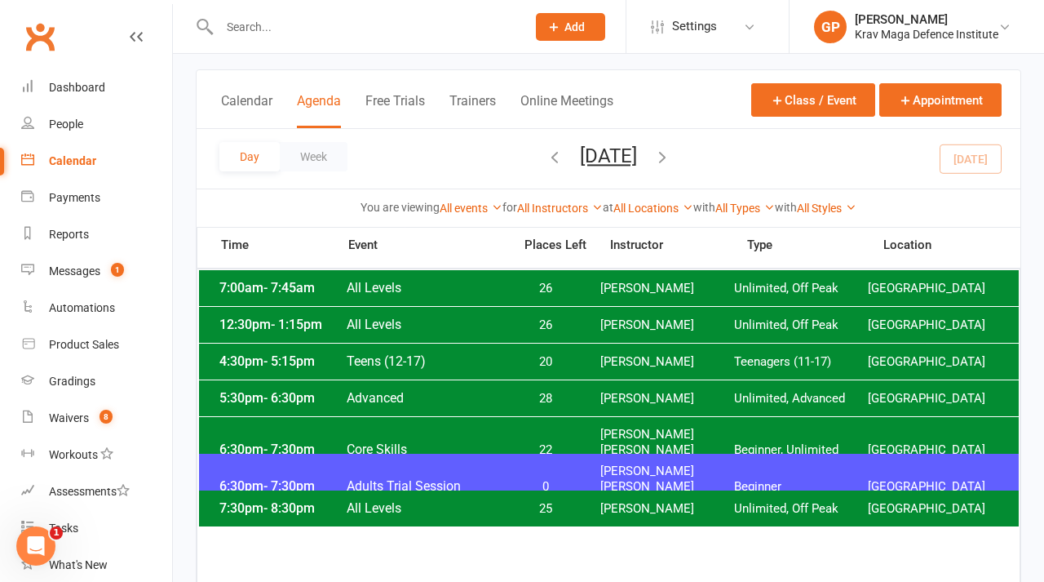
click at [605, 432] on span "[PERSON_NAME] [PERSON_NAME]" at bounding box center [667, 442] width 134 height 31
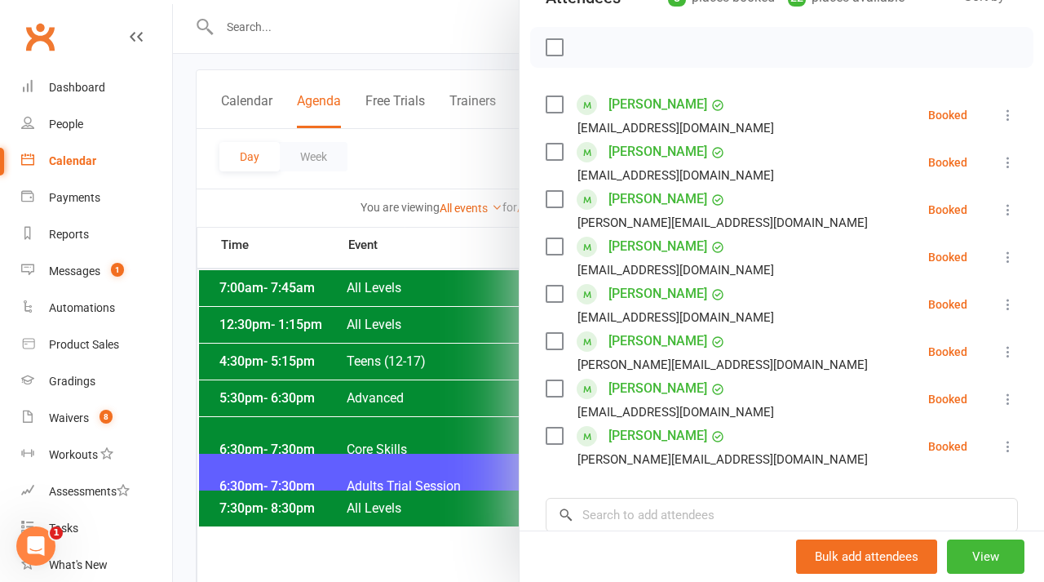
scroll to position [226, 0]
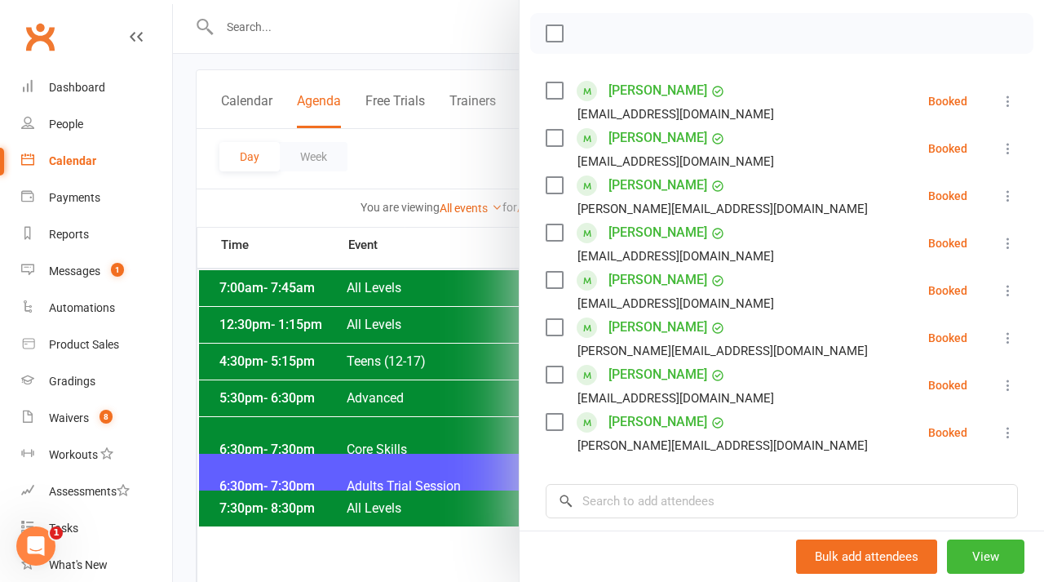
click at [422, 422] on div at bounding box center [608, 291] width 871 height 582
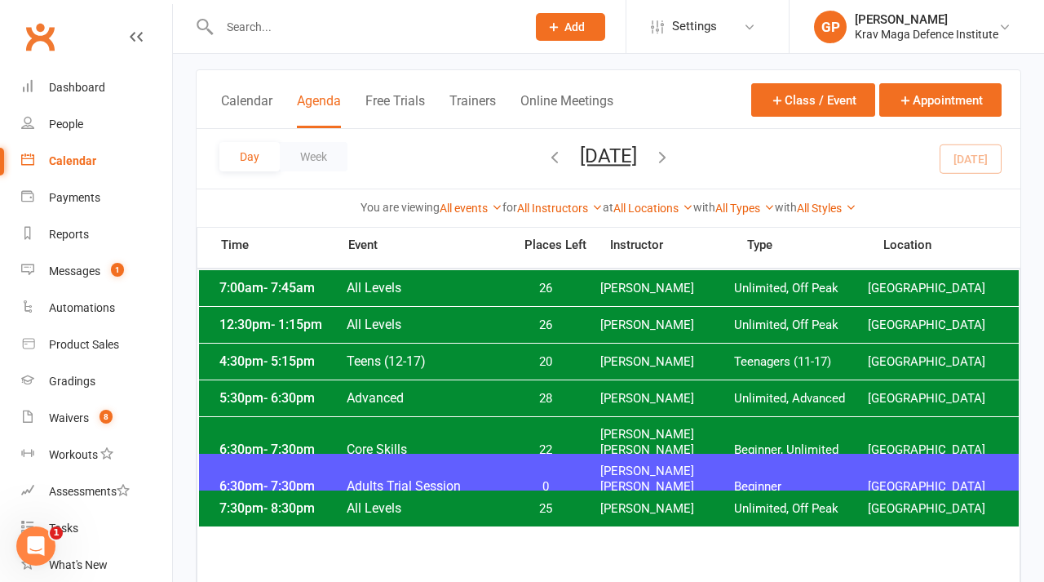
click at [619, 472] on span "[PERSON_NAME] [PERSON_NAME]" at bounding box center [667, 478] width 134 height 31
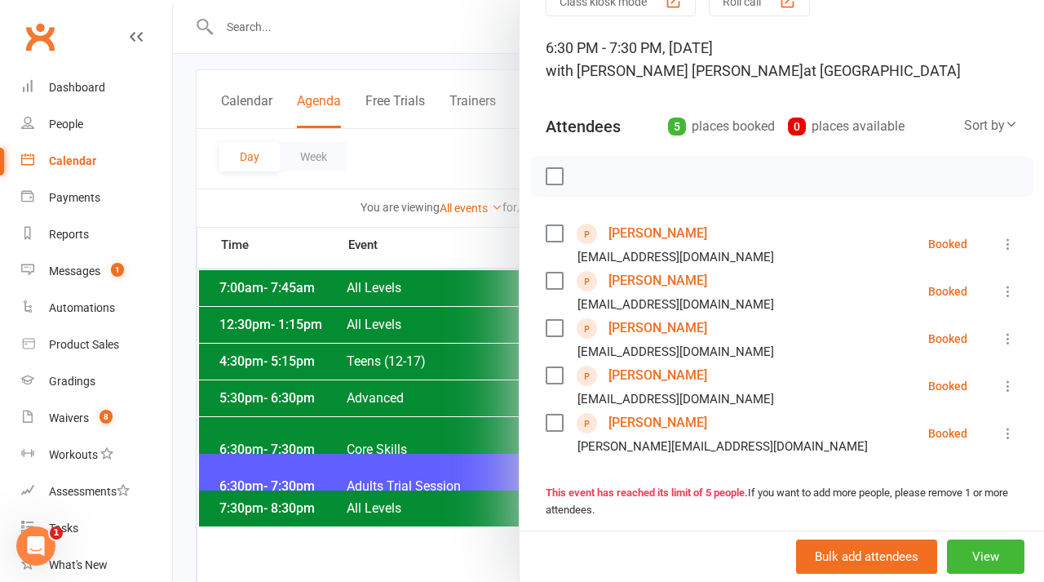
scroll to position [84, 0]
click at [441, 159] on div at bounding box center [608, 291] width 871 height 582
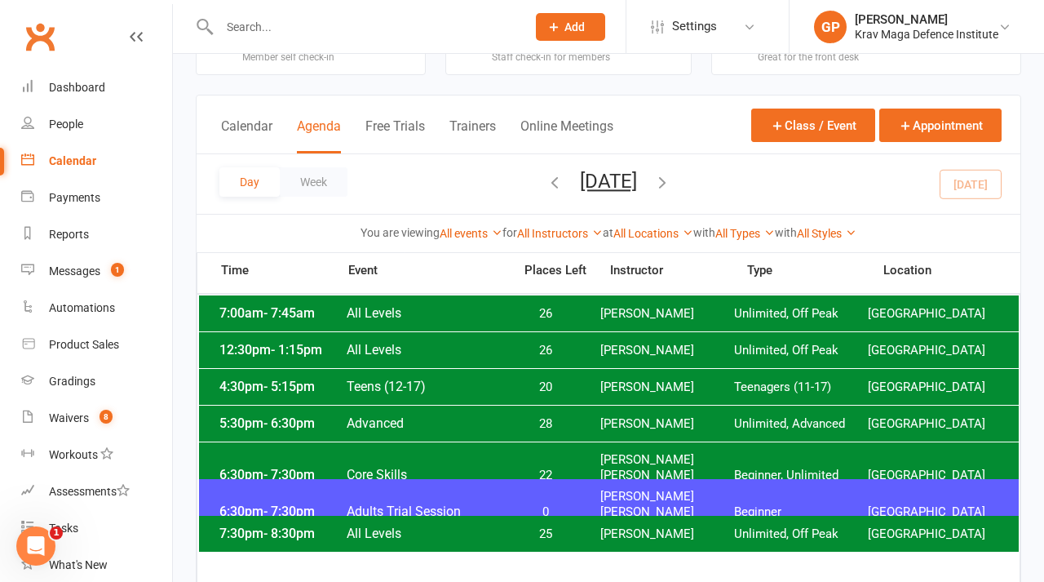
scroll to position [47, 0]
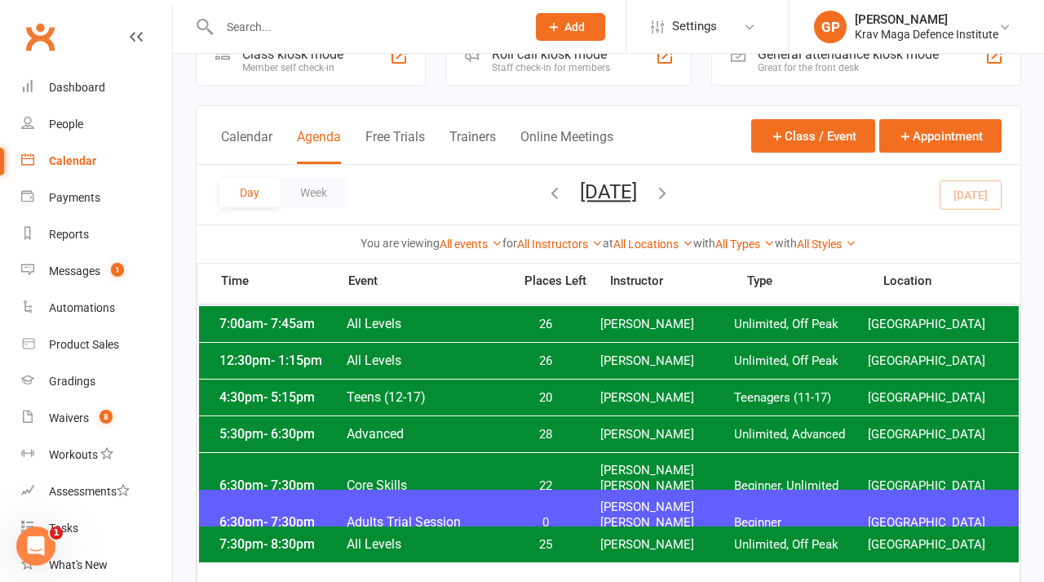
click at [502, 315] on div "7:00am - 7:45am All Levels 26 [PERSON_NAME] Unlimited, Off Peak [GEOGRAPHIC_DAT…" at bounding box center [609, 324] width 820 height 36
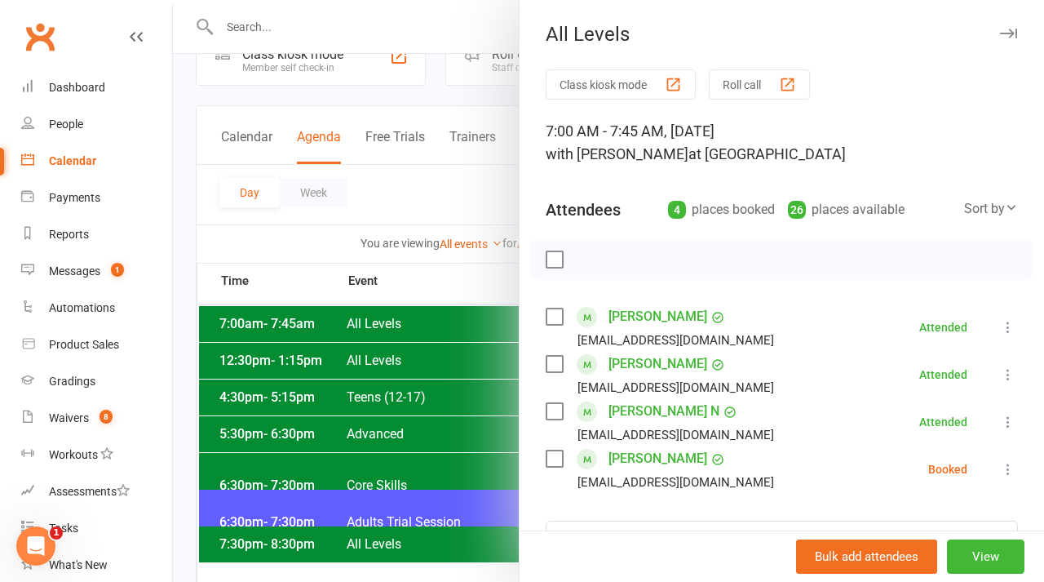
click at [385, 199] on div at bounding box center [608, 291] width 871 height 582
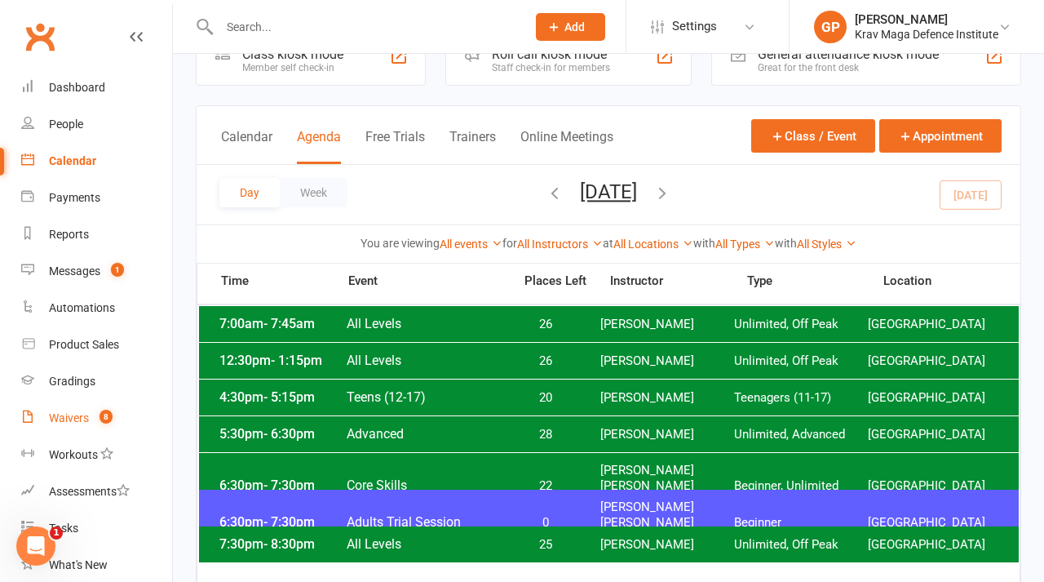
click at [83, 410] on link "Waivers 8" at bounding box center [96, 418] width 151 height 37
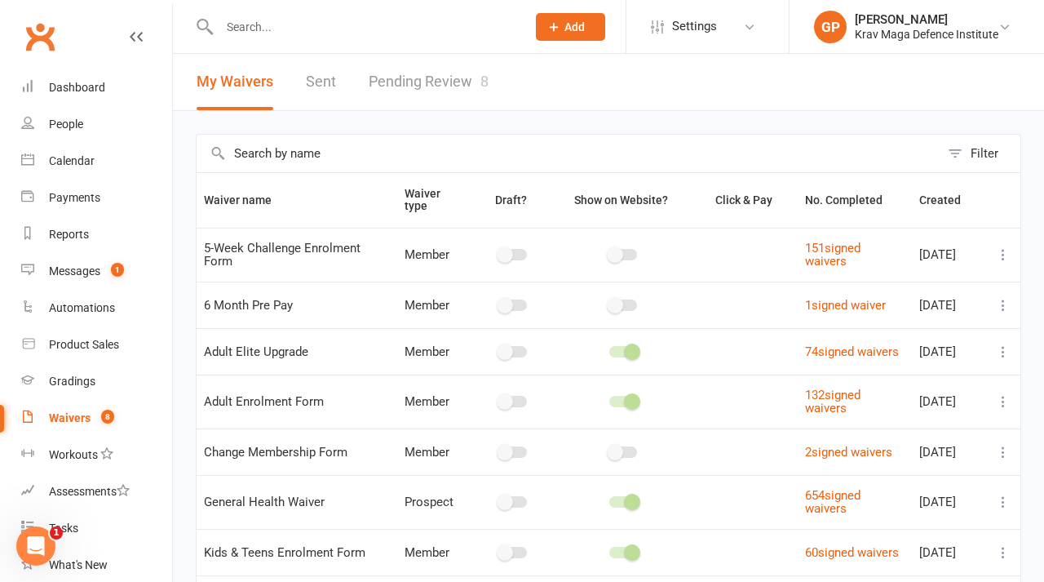
click at [435, 91] on link "Pending Review 8" at bounding box center [429, 82] width 120 height 56
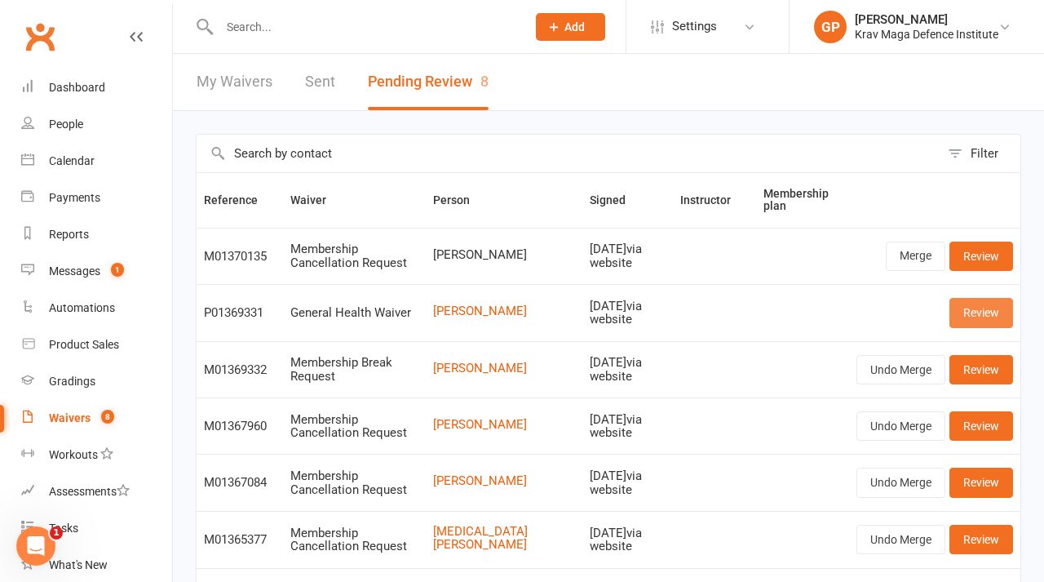
click at [972, 313] on link "Review" at bounding box center [982, 312] width 64 height 29
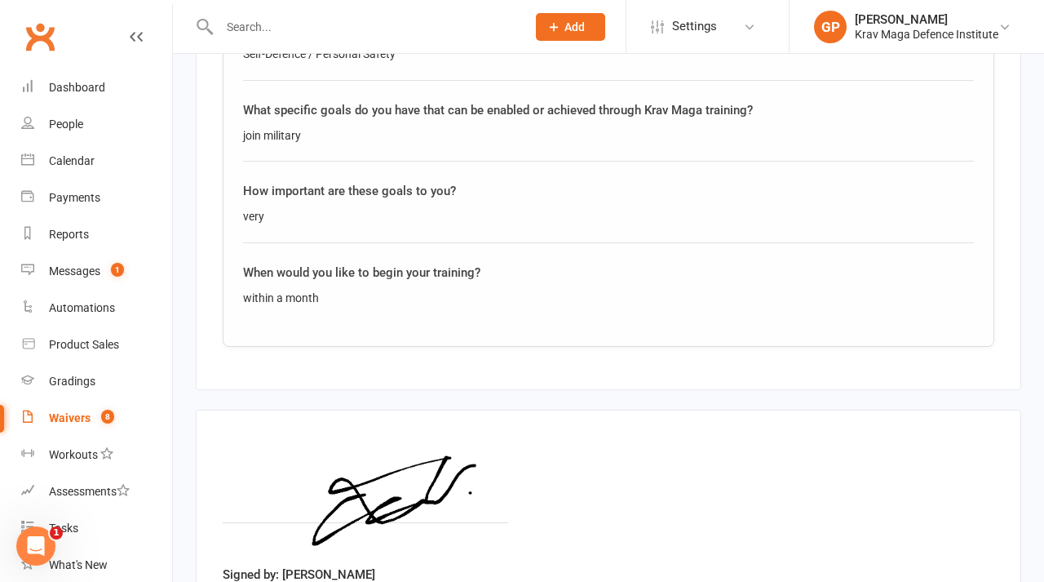
scroll to position [2584, 0]
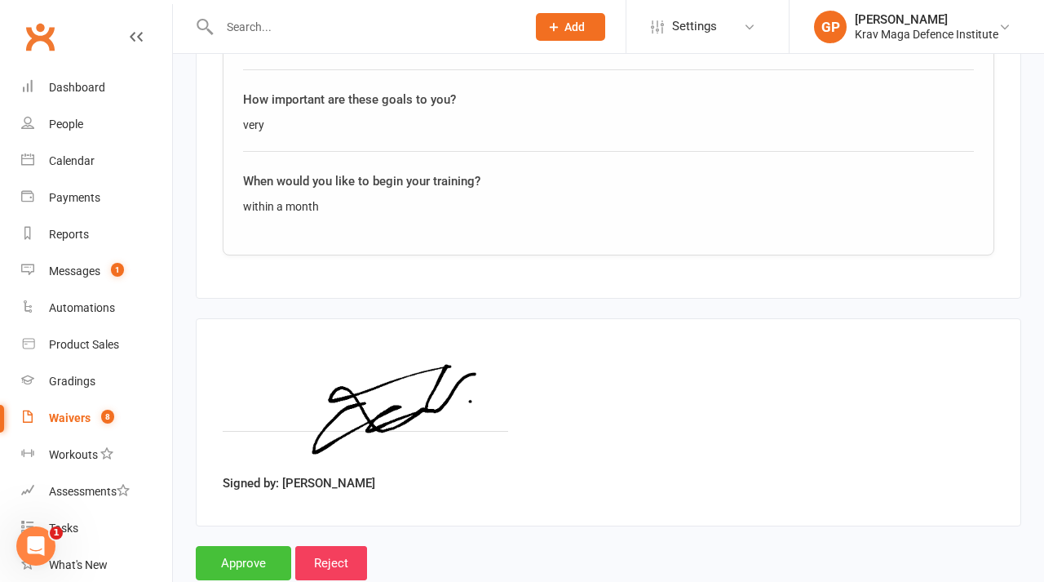
click at [244, 546] on input "Approve" at bounding box center [243, 563] width 95 height 34
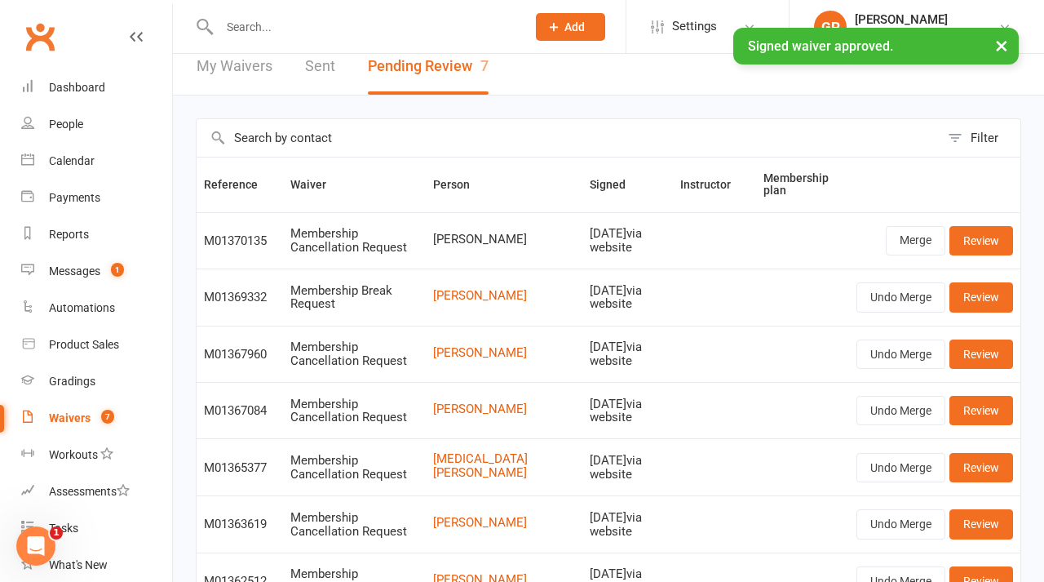
scroll to position [11, 0]
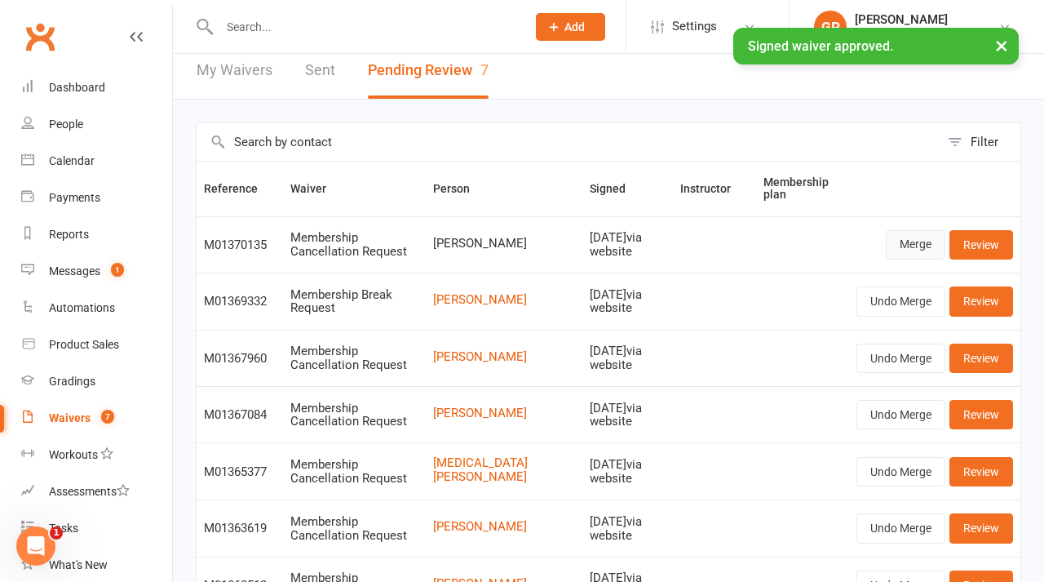
click at [910, 256] on link "Merge" at bounding box center [916, 244] width 60 height 29
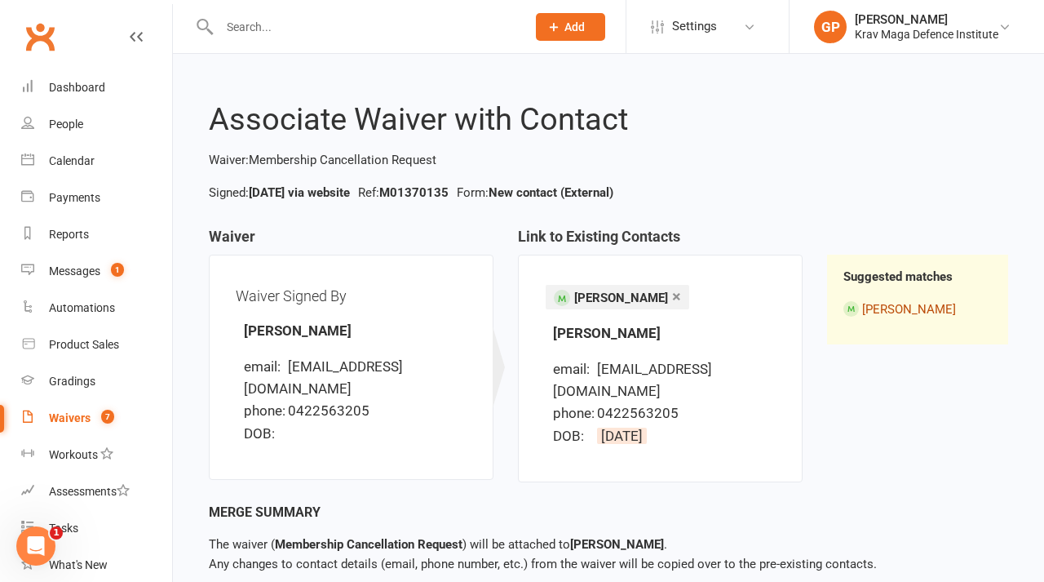
click at [897, 303] on link "[PERSON_NAME]" at bounding box center [909, 309] width 94 height 15
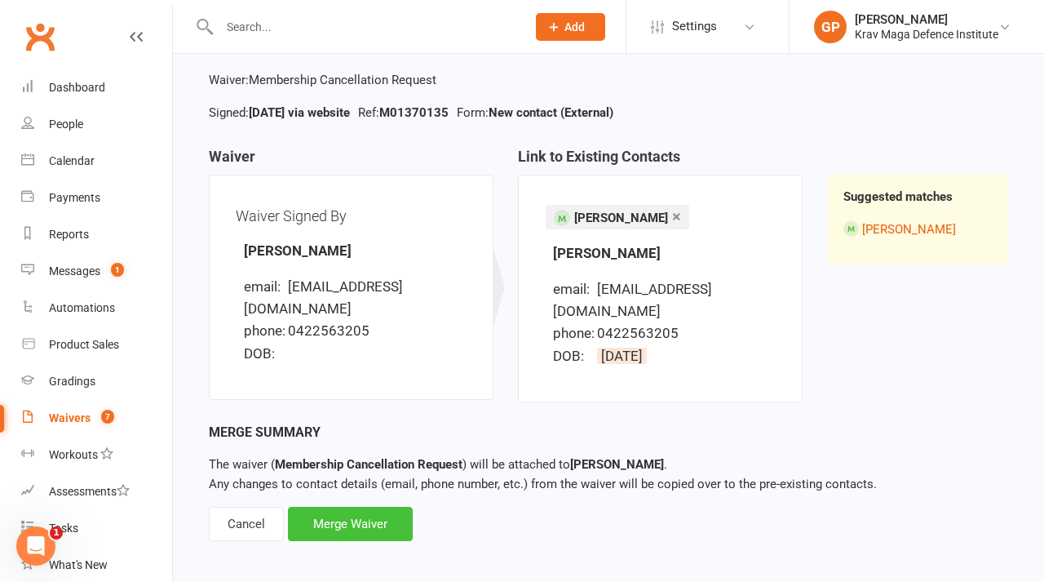
scroll to position [79, 0]
click at [365, 507] on div "Merge Waiver" at bounding box center [350, 524] width 125 height 34
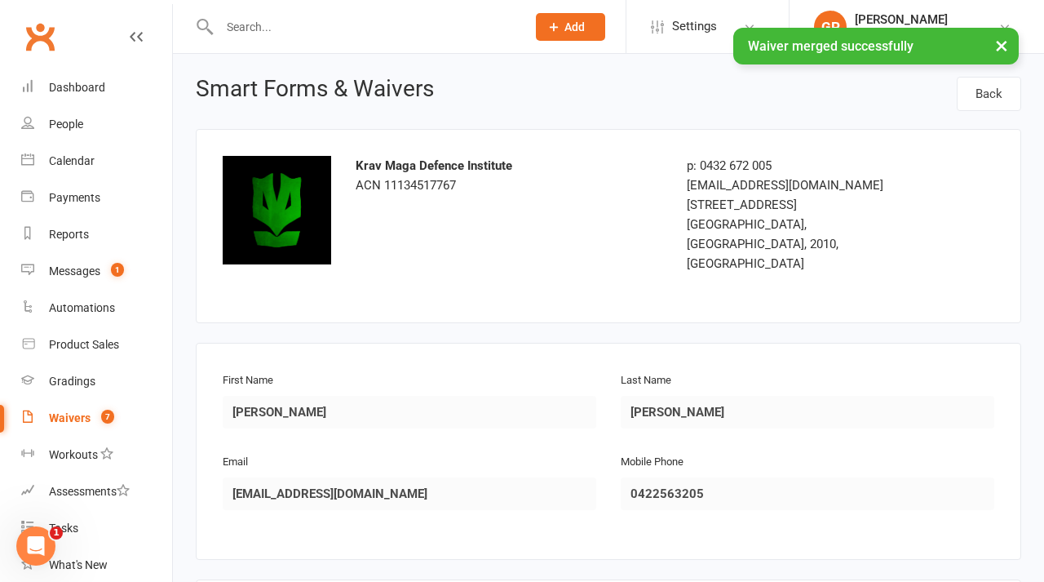
click at [95, 427] on link "Waivers 7" at bounding box center [96, 418] width 151 height 37
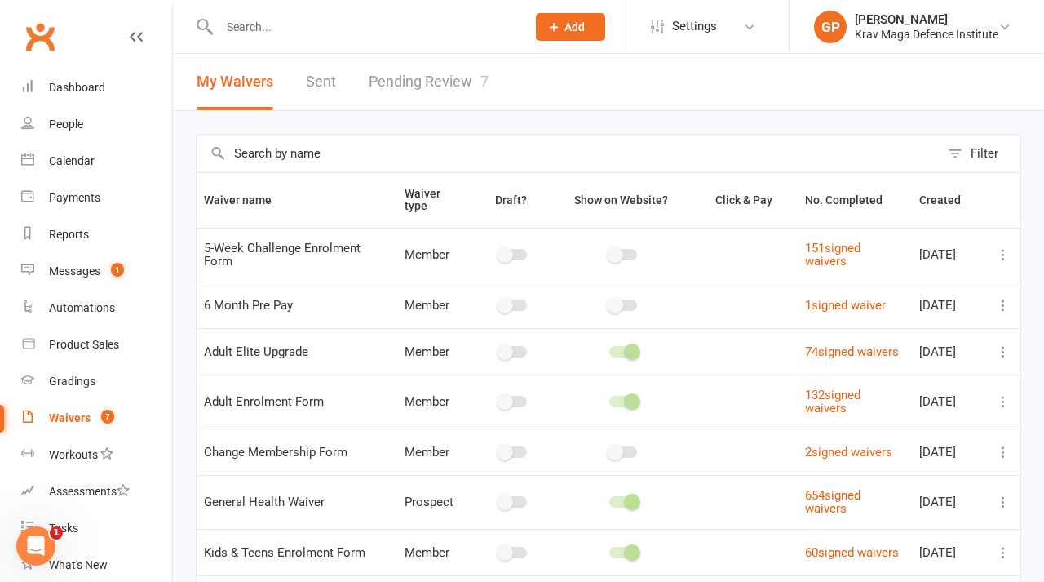
click at [436, 68] on link "Pending Review 7" at bounding box center [429, 82] width 120 height 56
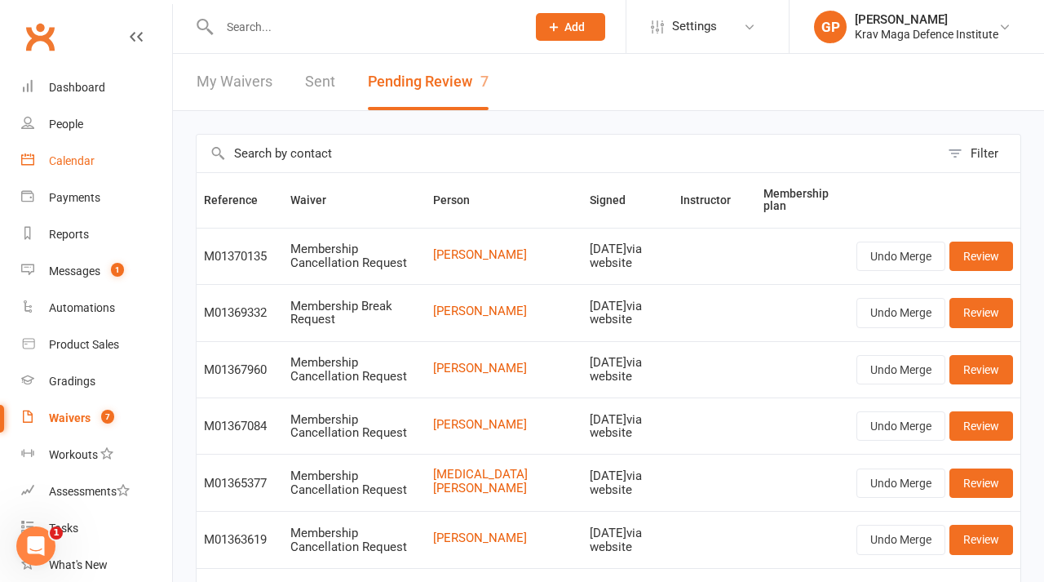
click at [103, 175] on link "Calendar" at bounding box center [96, 161] width 151 height 37
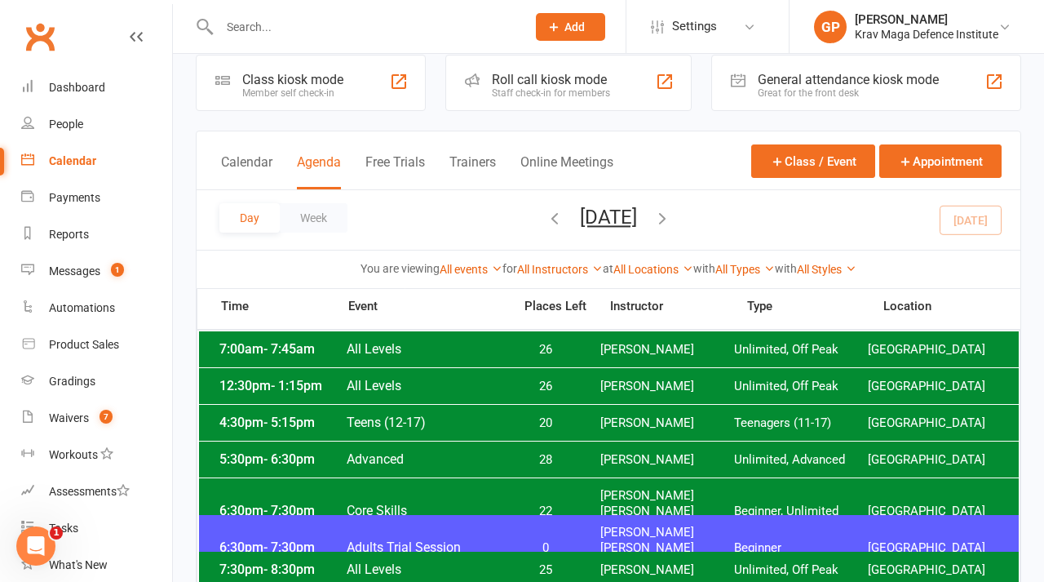
scroll to position [45, 0]
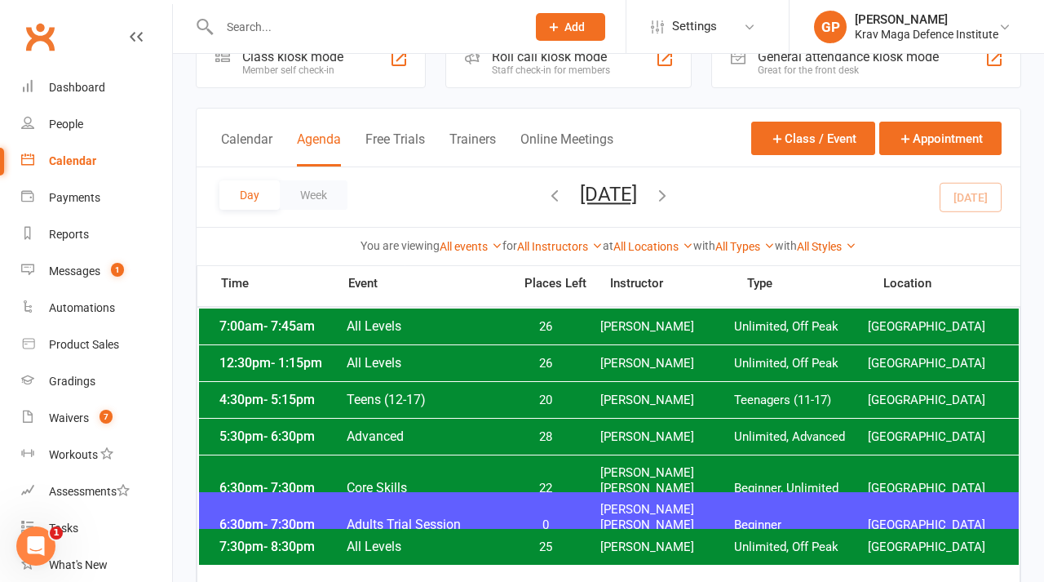
click at [588, 361] on span "26" at bounding box center [546, 363] width 86 height 15
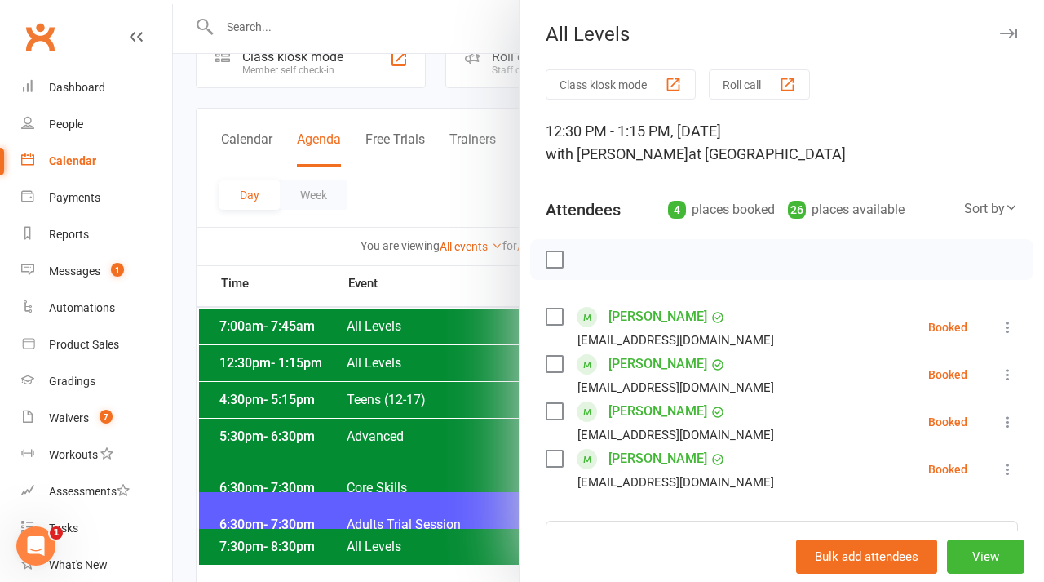
click at [408, 193] on div at bounding box center [608, 291] width 871 height 582
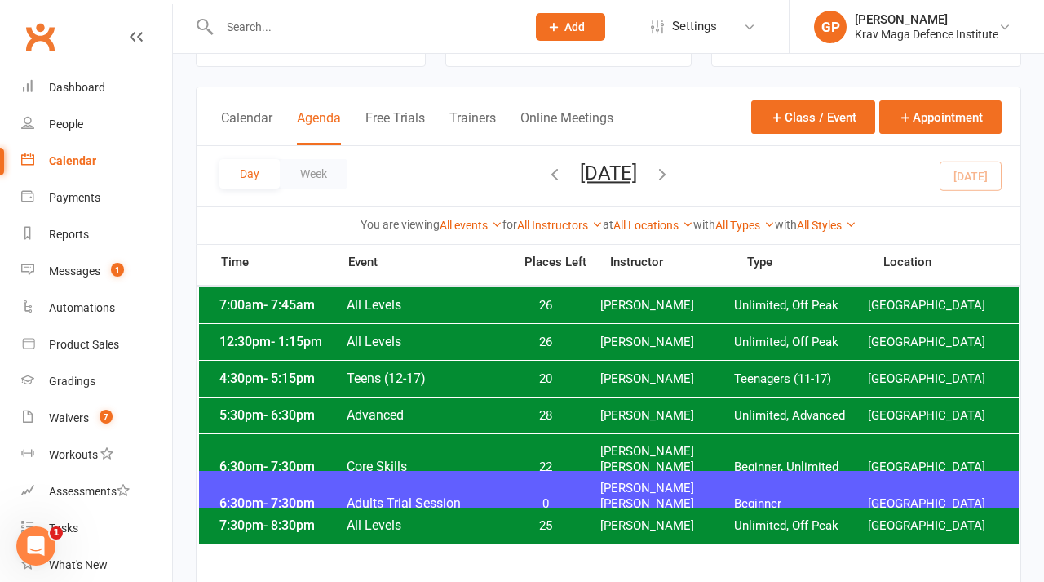
scroll to position [63, 0]
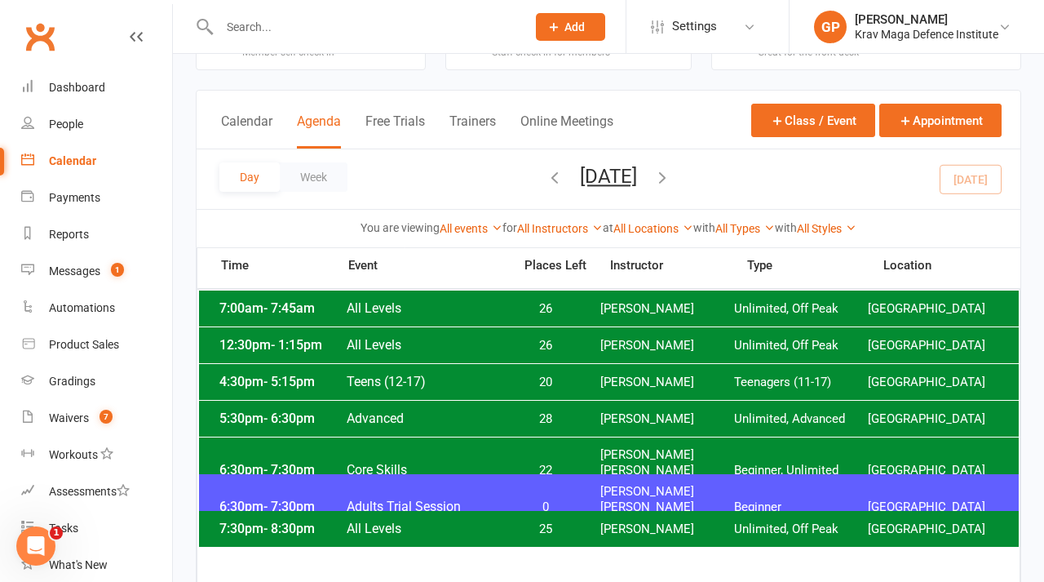
click at [555, 415] on span "28" at bounding box center [546, 418] width 86 height 15
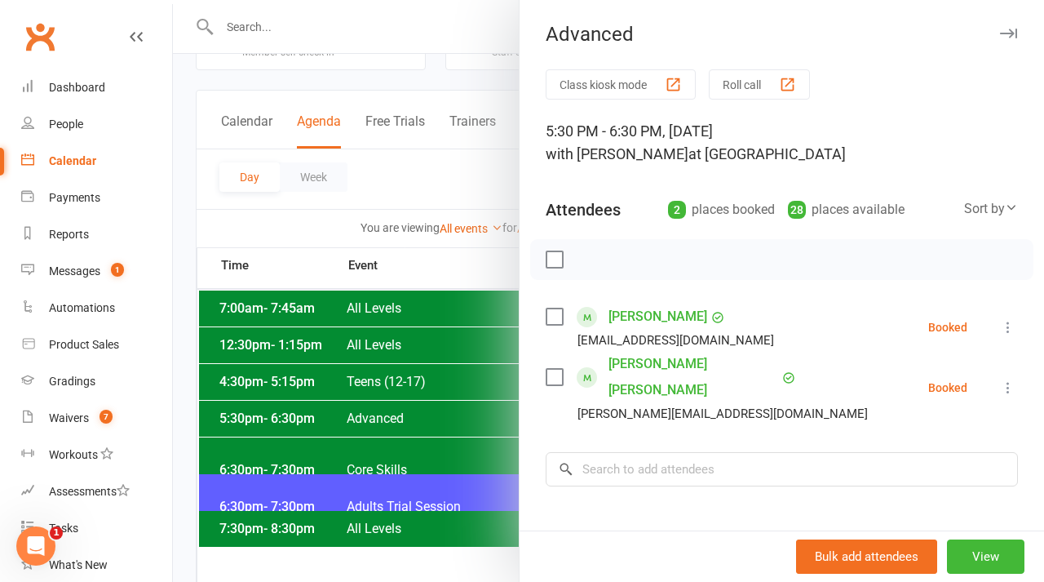
click at [230, 232] on div at bounding box center [608, 291] width 871 height 582
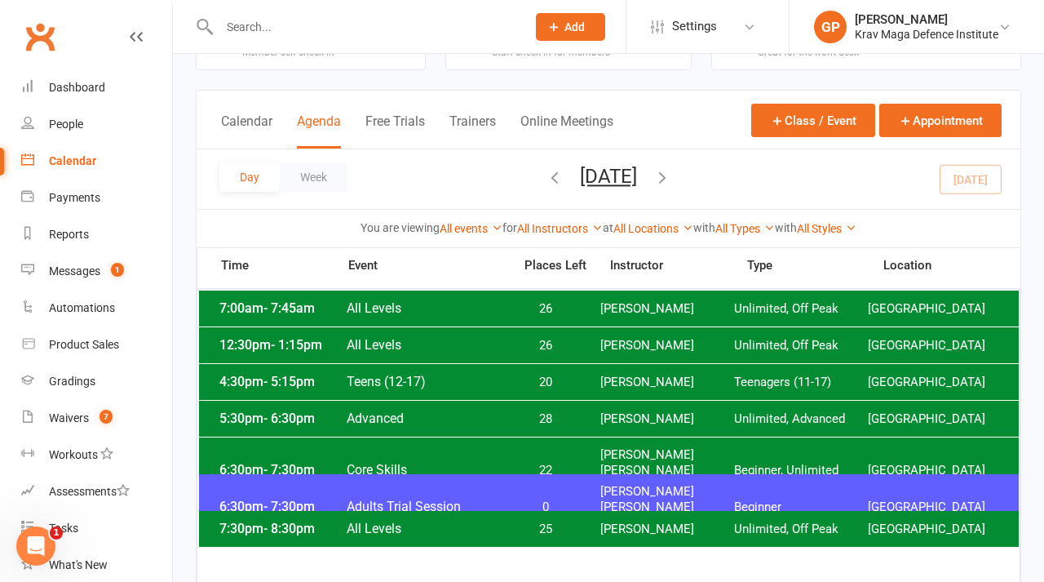
click at [415, 462] on span "Core Skills" at bounding box center [424, 469] width 157 height 15
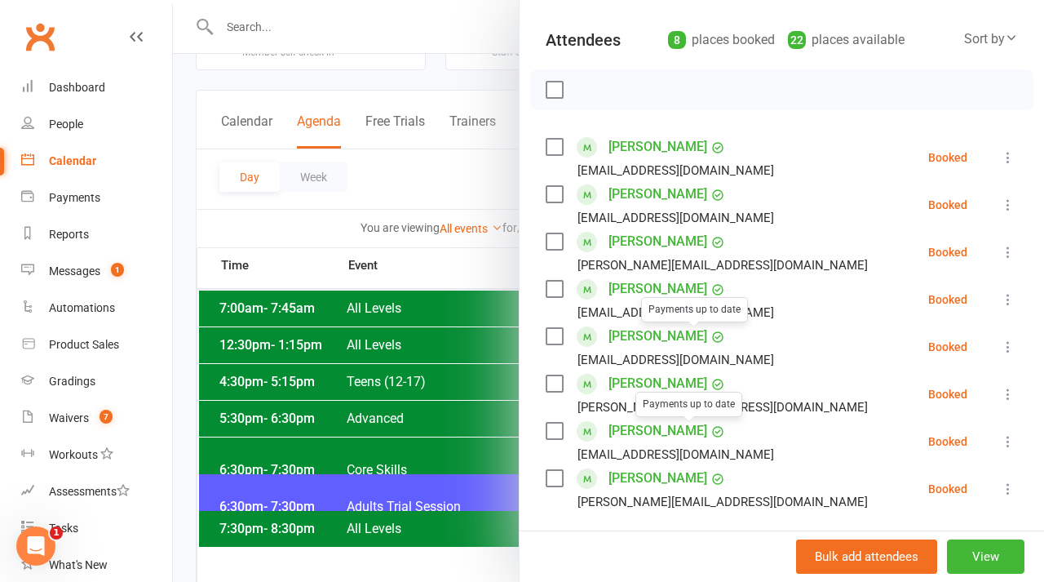
scroll to position [175, 0]
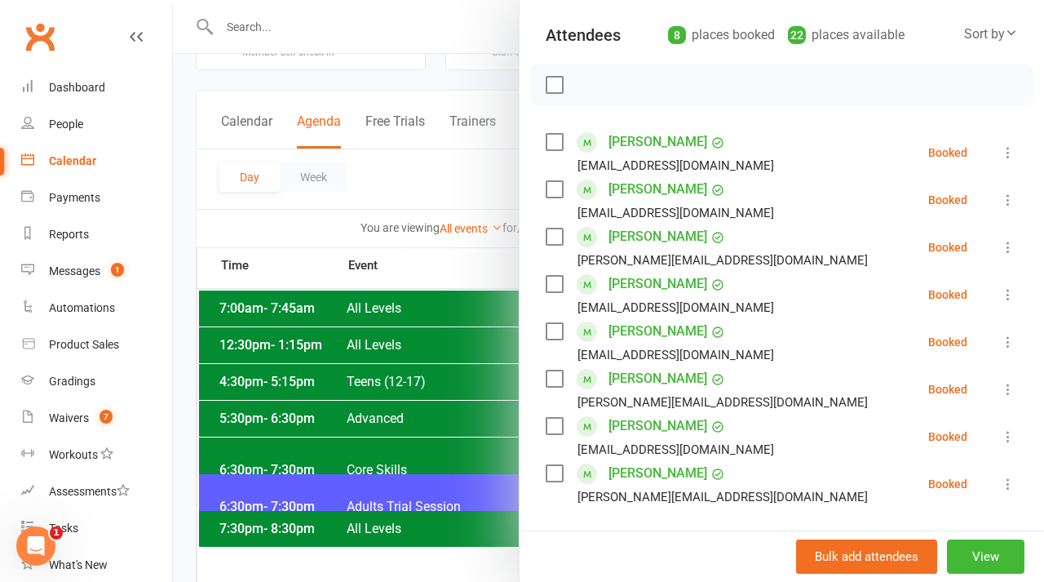
click at [431, 415] on div at bounding box center [608, 291] width 871 height 582
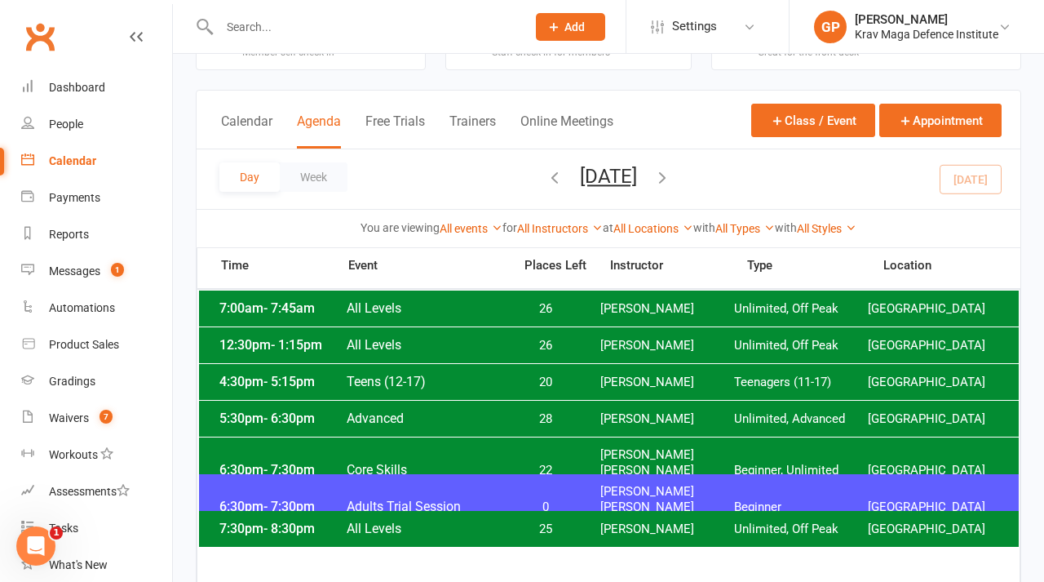
click at [583, 499] on span "0" at bounding box center [546, 506] width 86 height 15
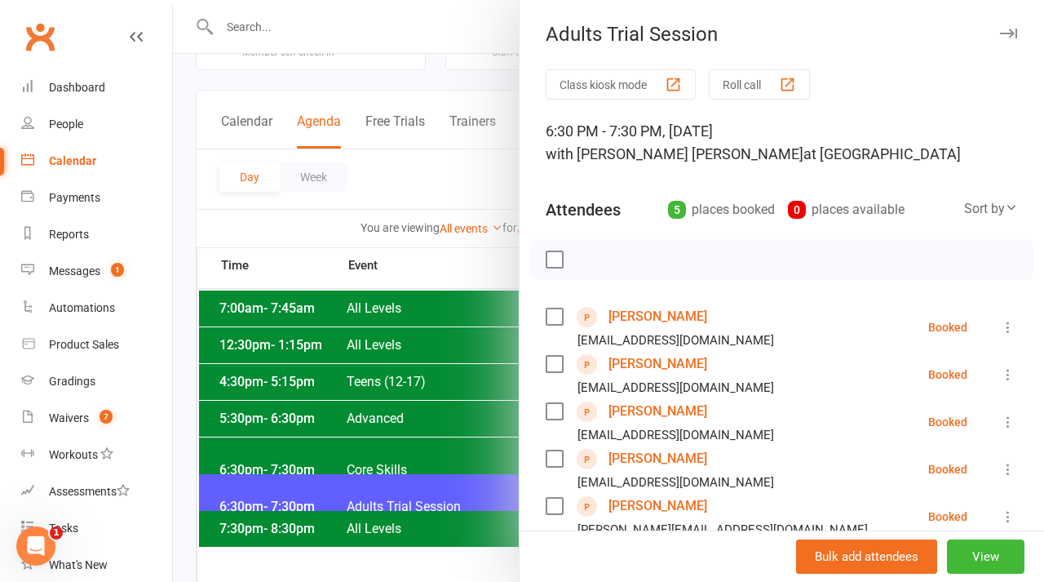
scroll to position [73, 0]
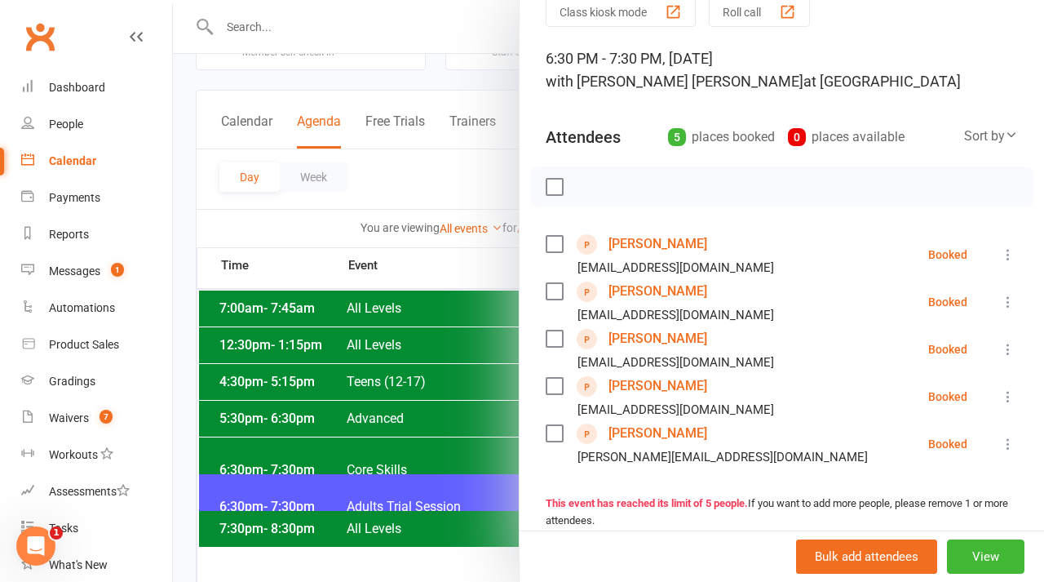
click at [435, 146] on div at bounding box center [608, 291] width 871 height 582
